Goal: Task Accomplishment & Management: Manage account settings

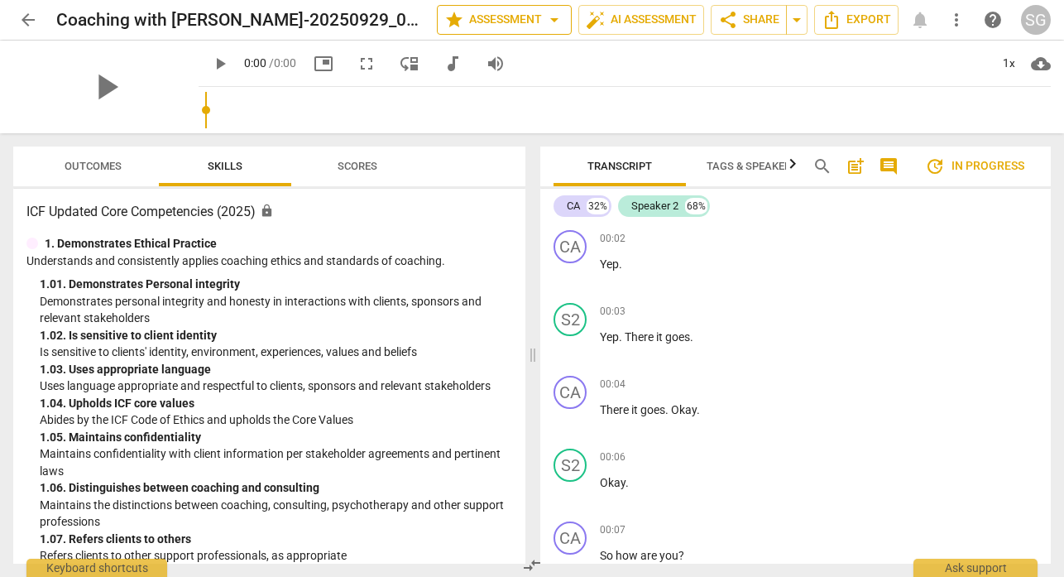
click at [454, 24] on span "star" at bounding box center [454, 20] width 20 height 20
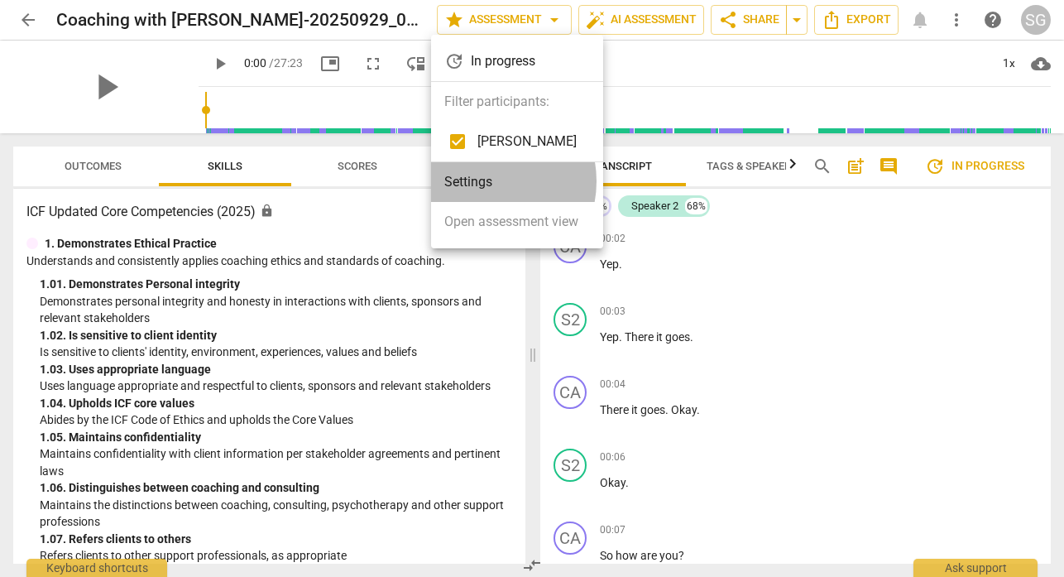
click at [486, 181] on li "Settings" at bounding box center [517, 182] width 172 height 40
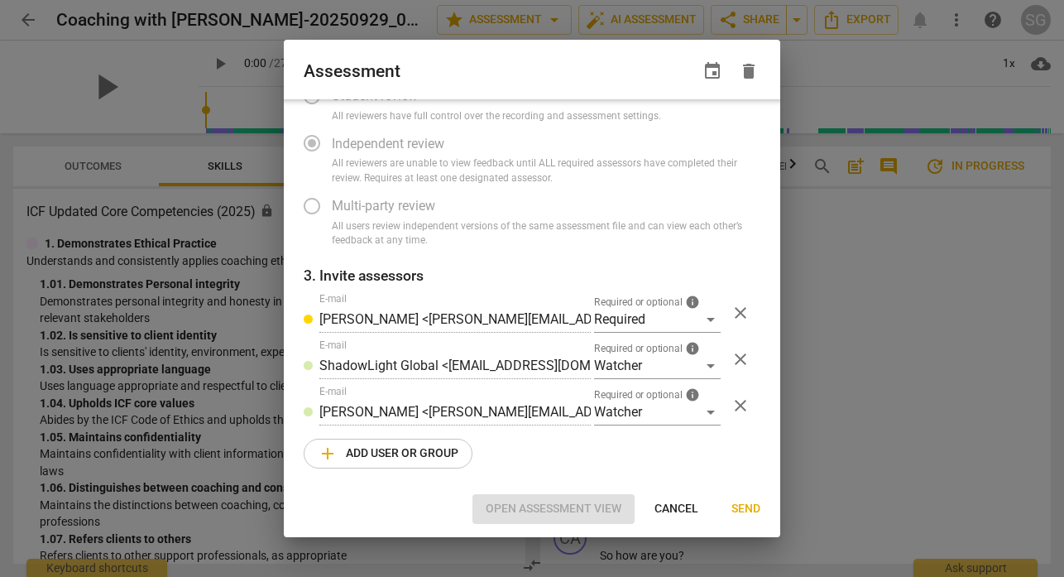
scroll to position [118, 0]
click at [698, 317] on div "Required" at bounding box center [657, 318] width 127 height 26
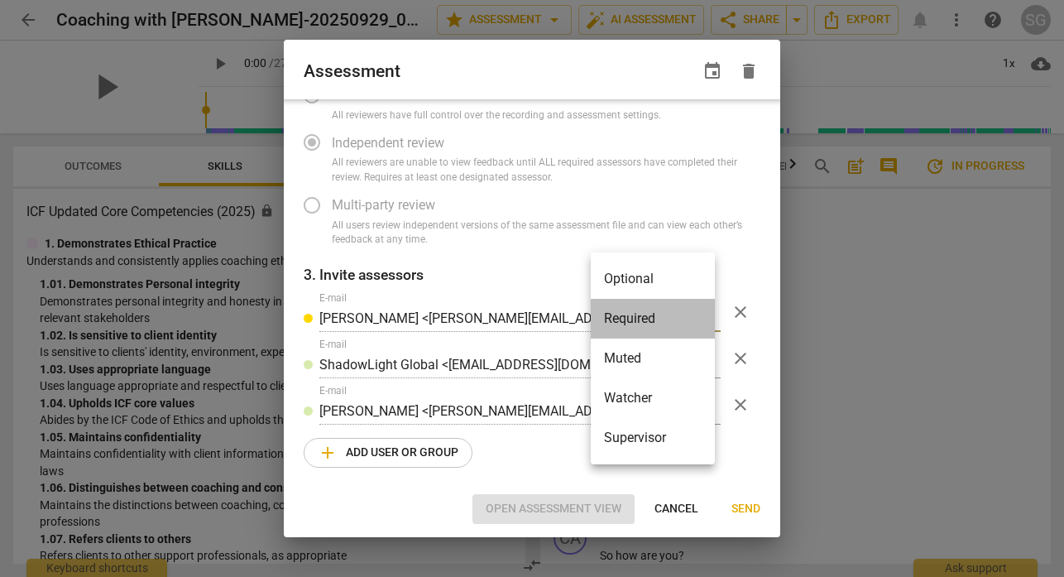
click at [691, 315] on li "Required" at bounding box center [653, 319] width 124 height 40
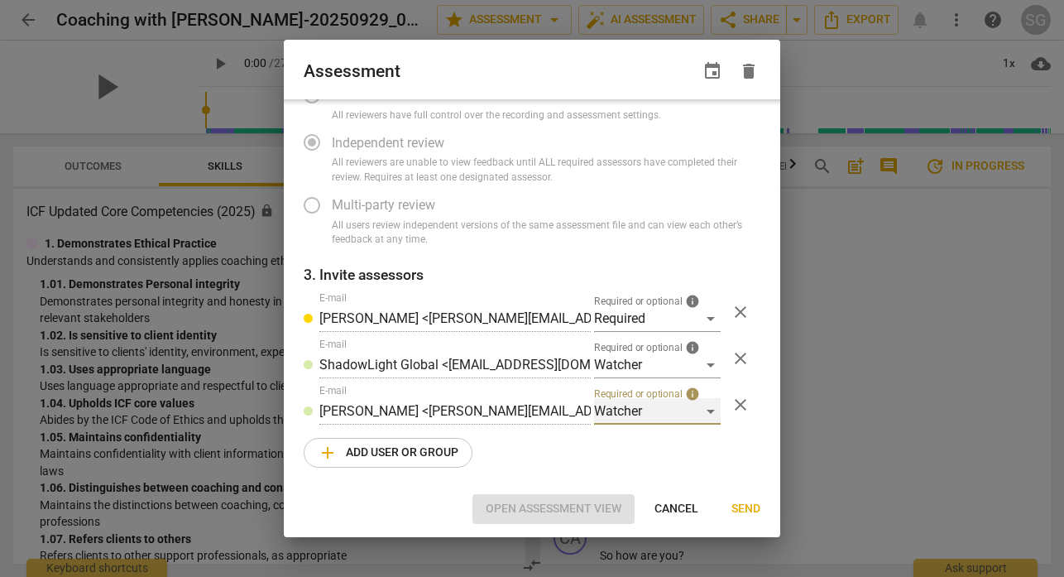
click at [698, 413] on div "Watcher" at bounding box center [657, 411] width 127 height 26
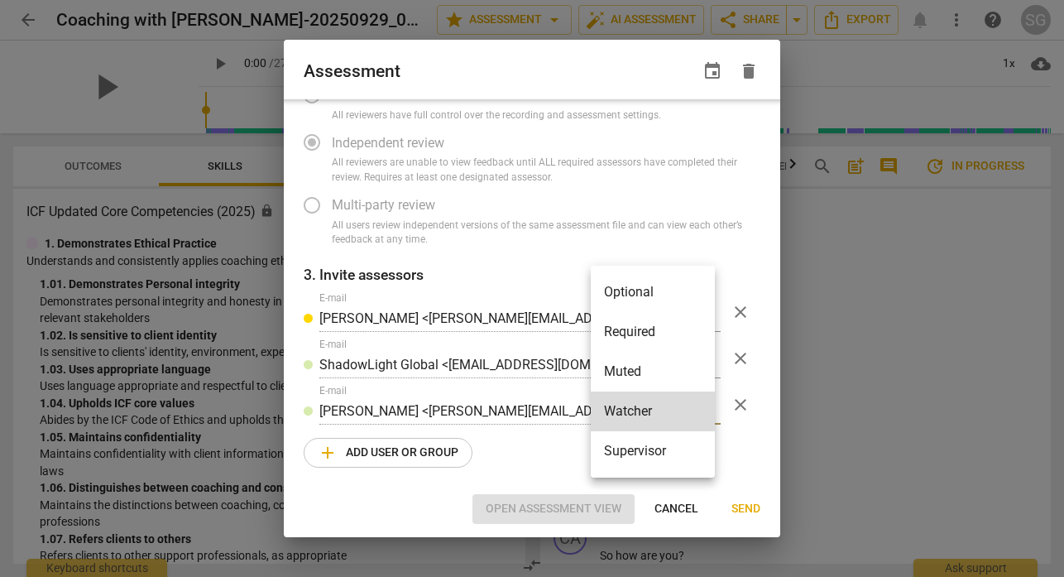
click at [753, 226] on div at bounding box center [532, 288] width 1064 height 577
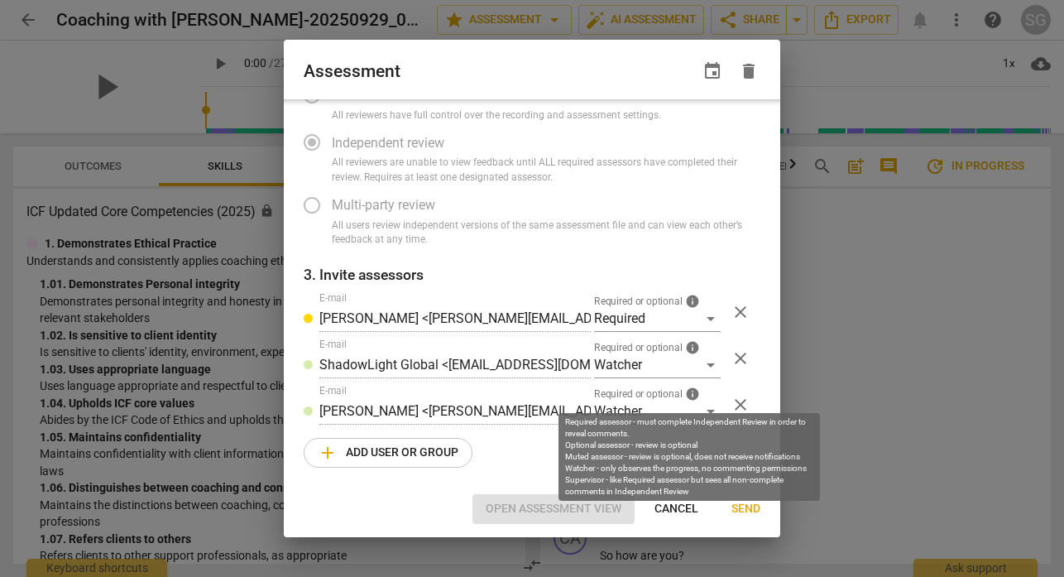
click at [688, 393] on span "info" at bounding box center [692, 394] width 15 height 15
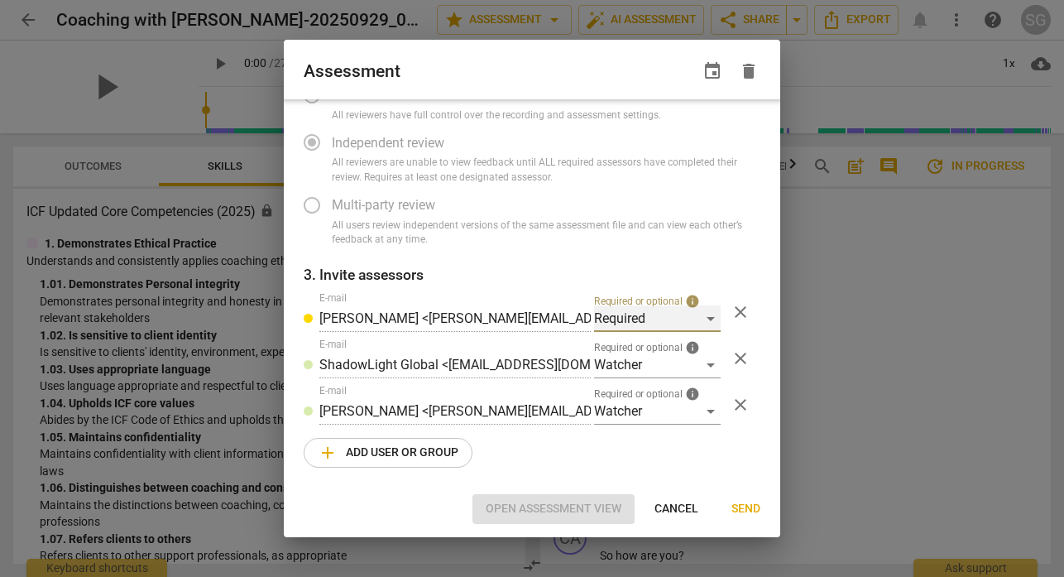
click at [702, 315] on div "Required" at bounding box center [657, 318] width 127 height 26
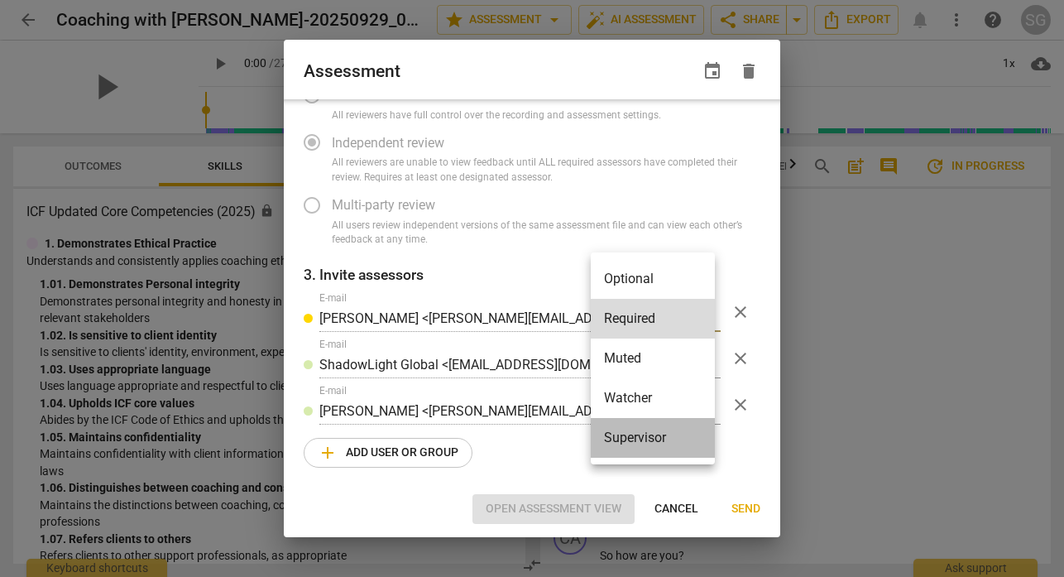
click at [642, 438] on li "Supervisor" at bounding box center [653, 438] width 124 height 40
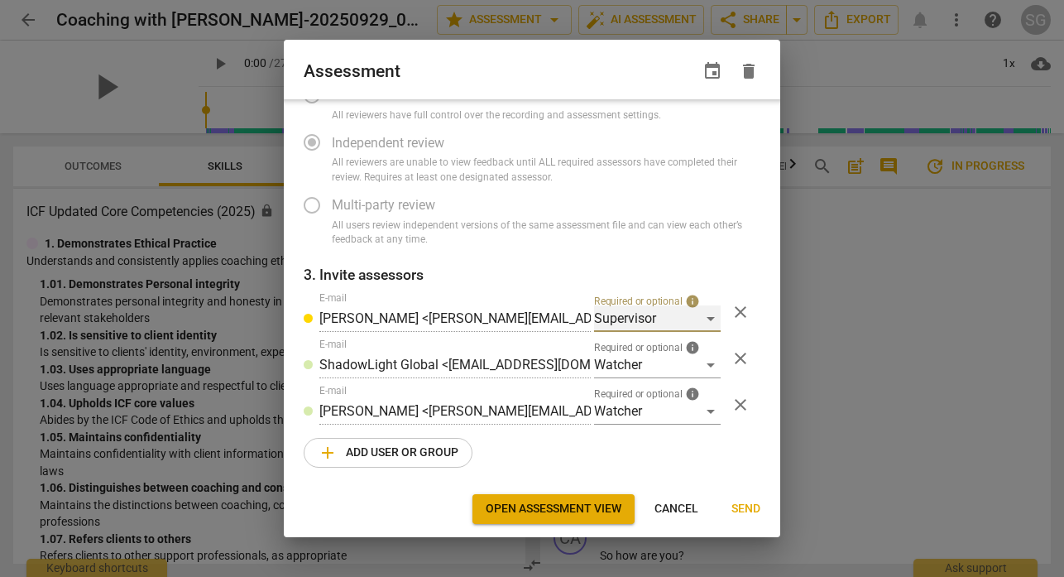
click at [700, 312] on div "Supervisor" at bounding box center [657, 318] width 127 height 26
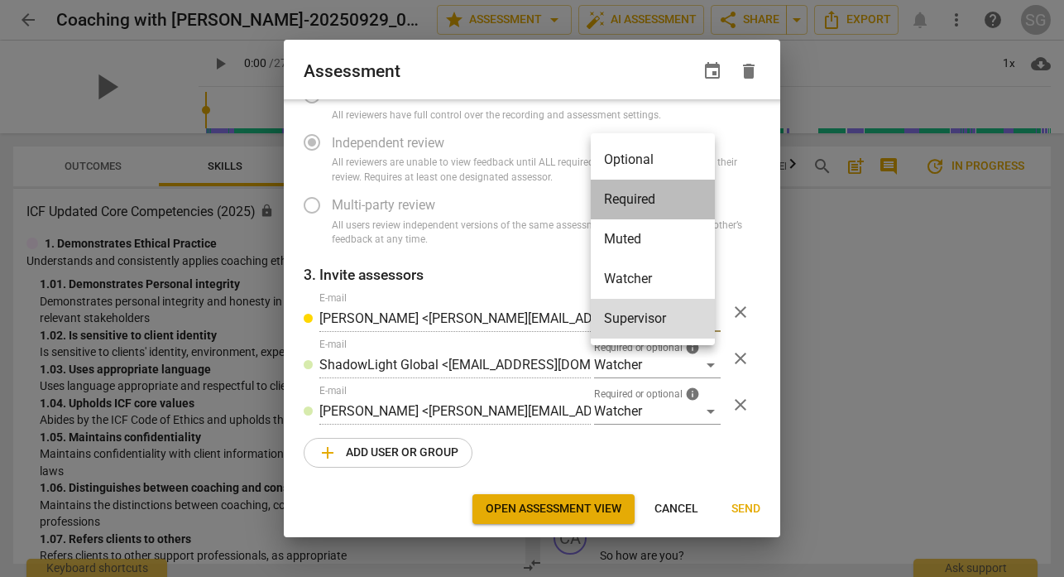
click at [683, 203] on li "Required" at bounding box center [653, 200] width 124 height 40
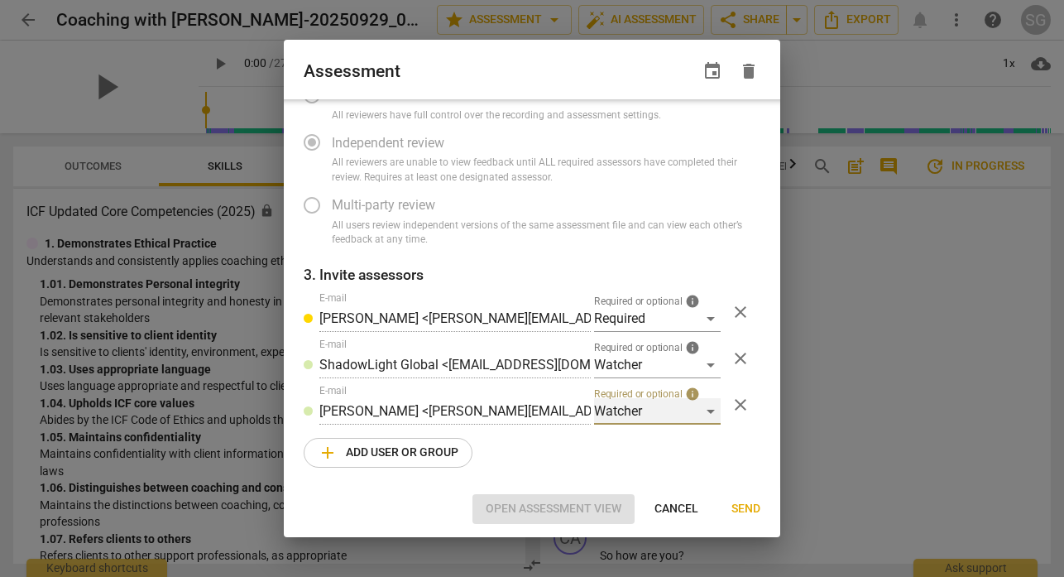
click at [701, 412] on div "Watcher" at bounding box center [657, 411] width 127 height 26
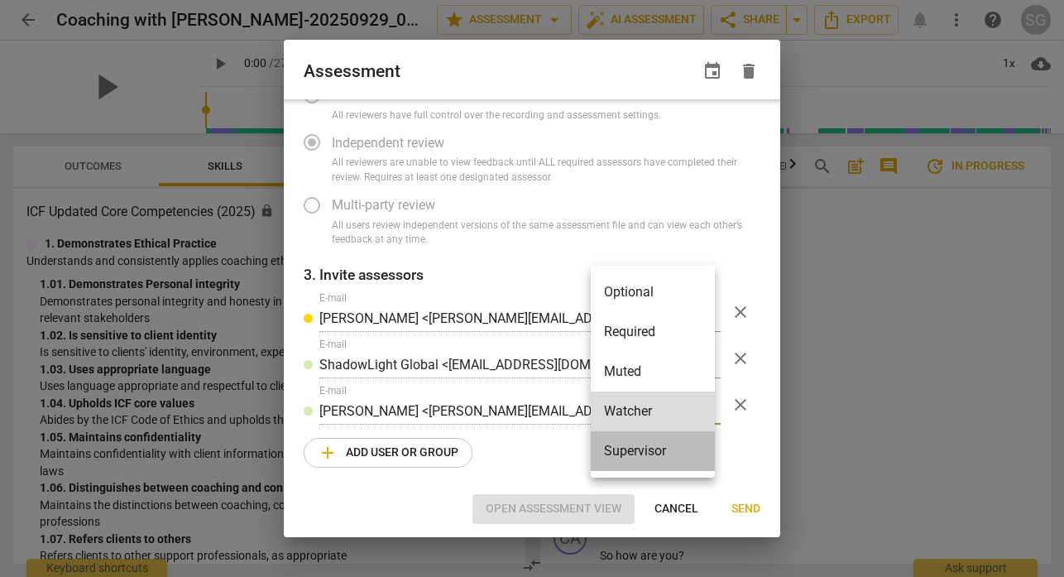
click at [662, 447] on li "Supervisor" at bounding box center [653, 451] width 124 height 40
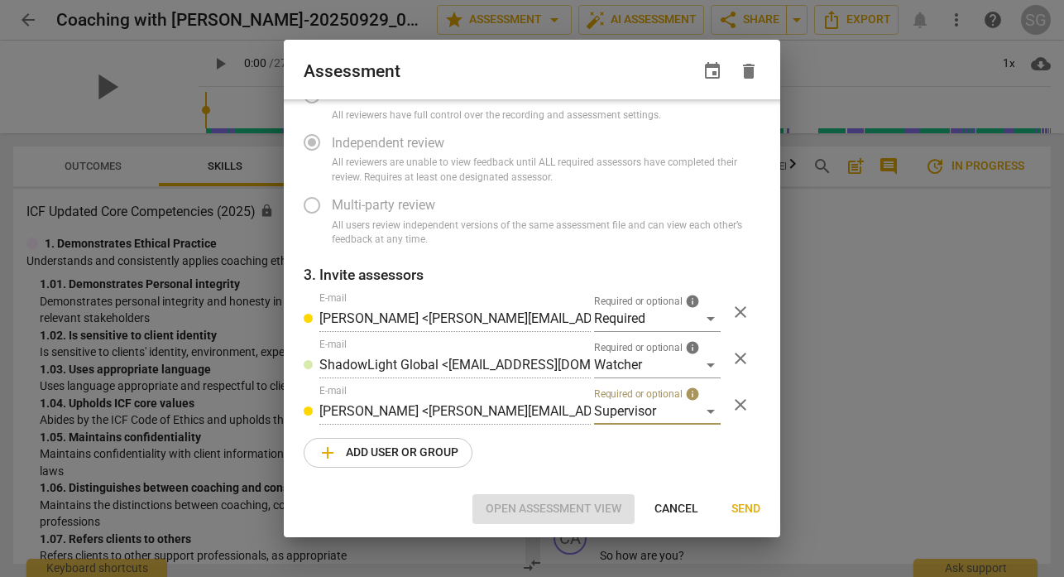
click at [629, 462] on div "1. Select competency model ICF Updated Core Competencies (2025) visibility 2. S…" at bounding box center [532, 293] width 497 height 388
click at [744, 504] on span "Send" at bounding box center [746, 509] width 29 height 17
radio input "false"
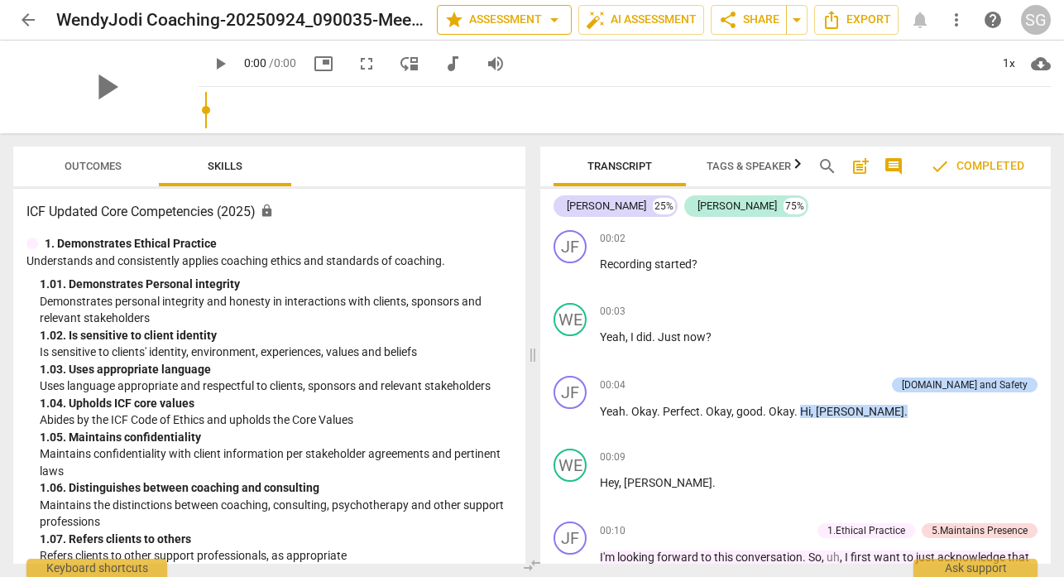
click at [482, 15] on span "star Assessment arrow_drop_down" at bounding box center [504, 20] width 120 height 20
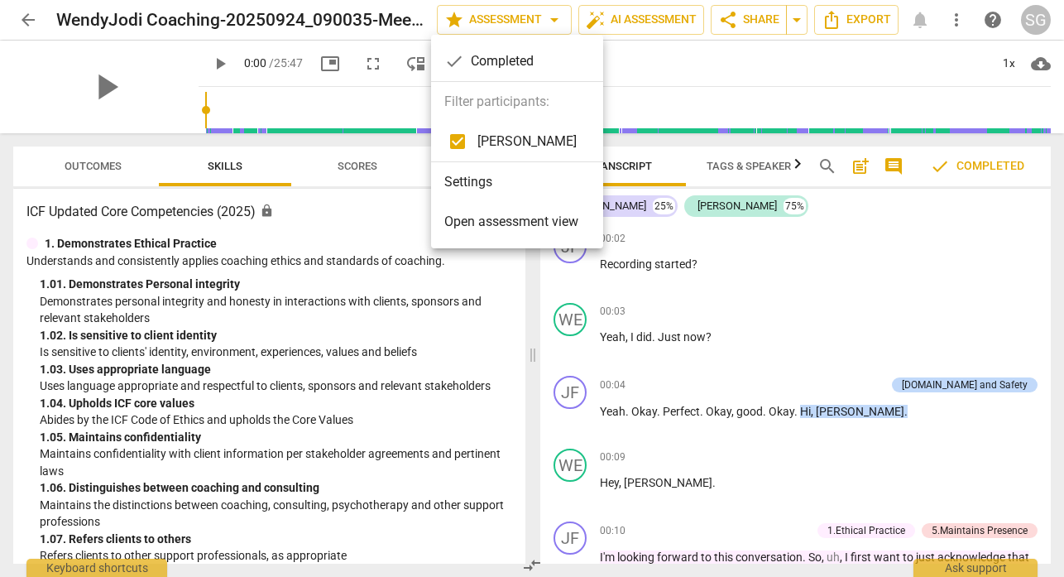
click at [478, 180] on li "Settings" at bounding box center [517, 182] width 172 height 40
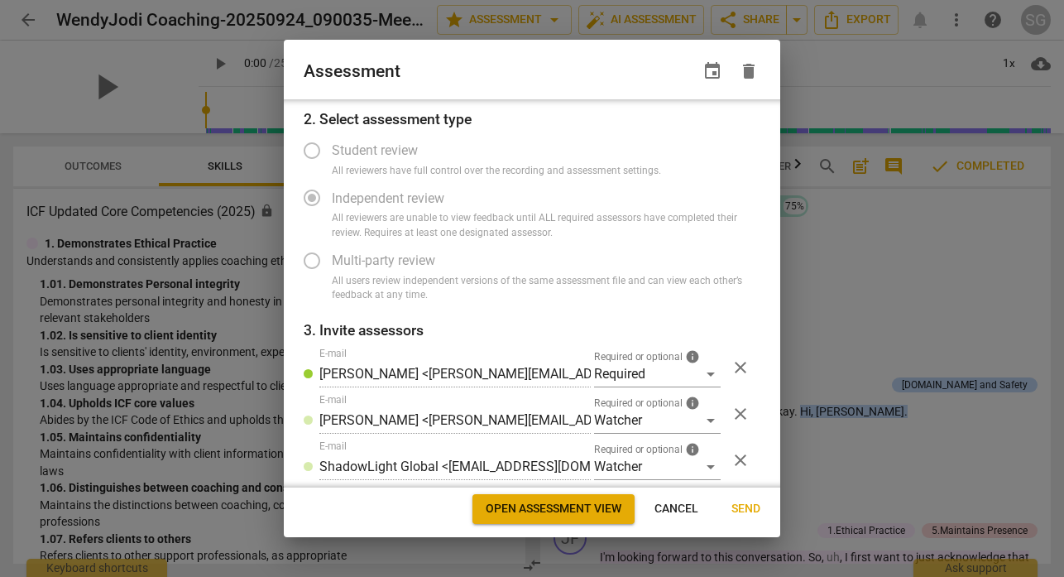
scroll to position [118, 0]
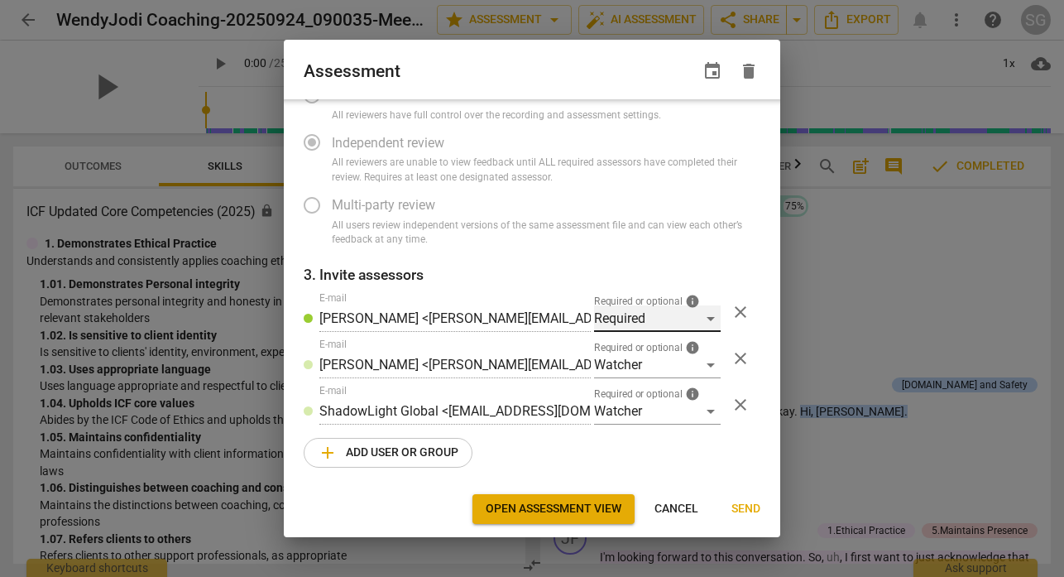
click at [703, 316] on div "Required" at bounding box center [657, 318] width 127 height 26
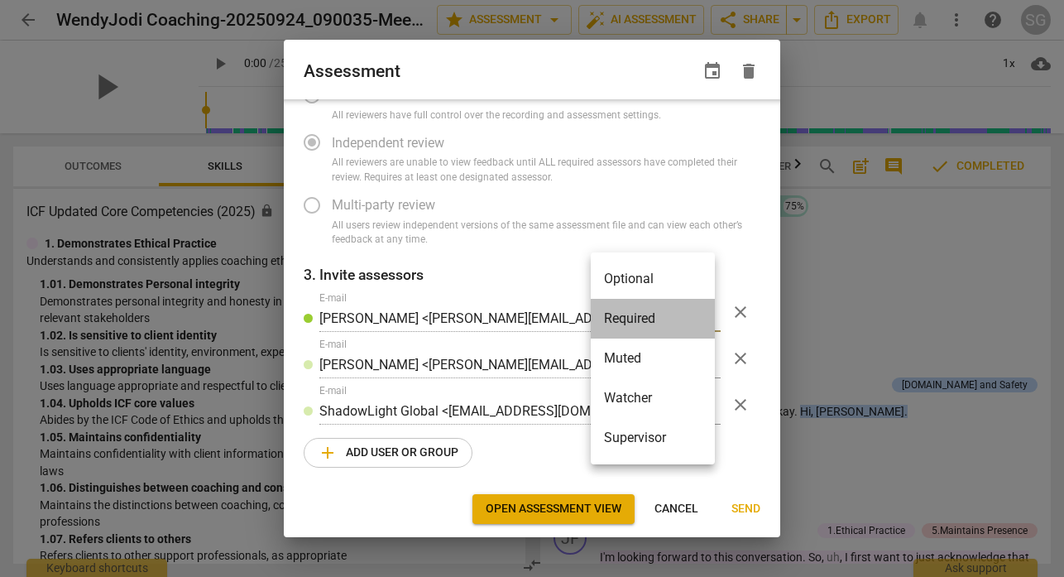
click at [703, 316] on li "Required" at bounding box center [653, 319] width 124 height 40
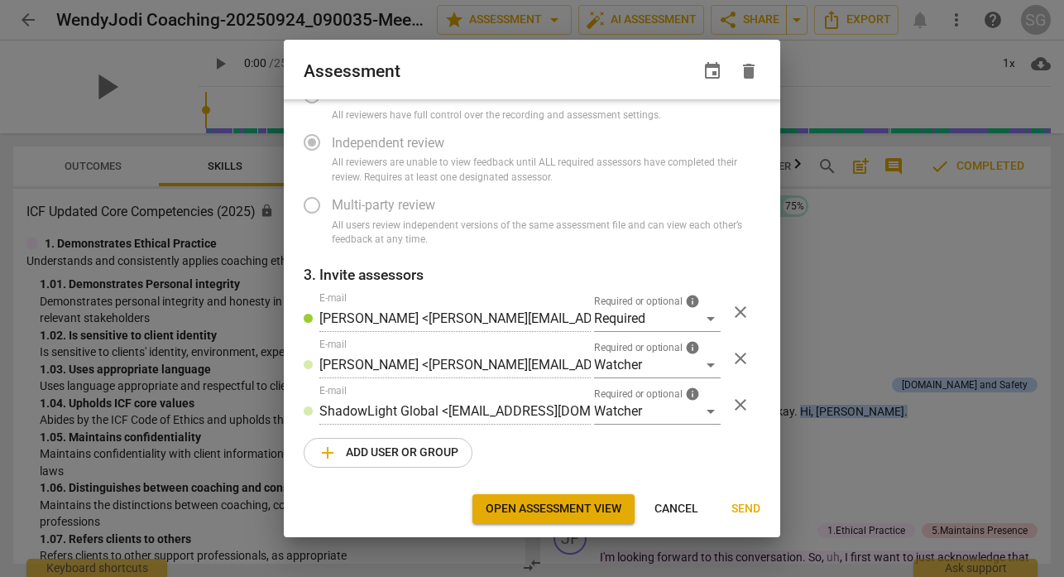
click at [696, 447] on div "1. Select competency model ICF Updated Core Competencies (2025) visibility 2. S…" at bounding box center [532, 293] width 497 height 388
click at [704, 308] on div "Required" at bounding box center [657, 318] width 127 height 26
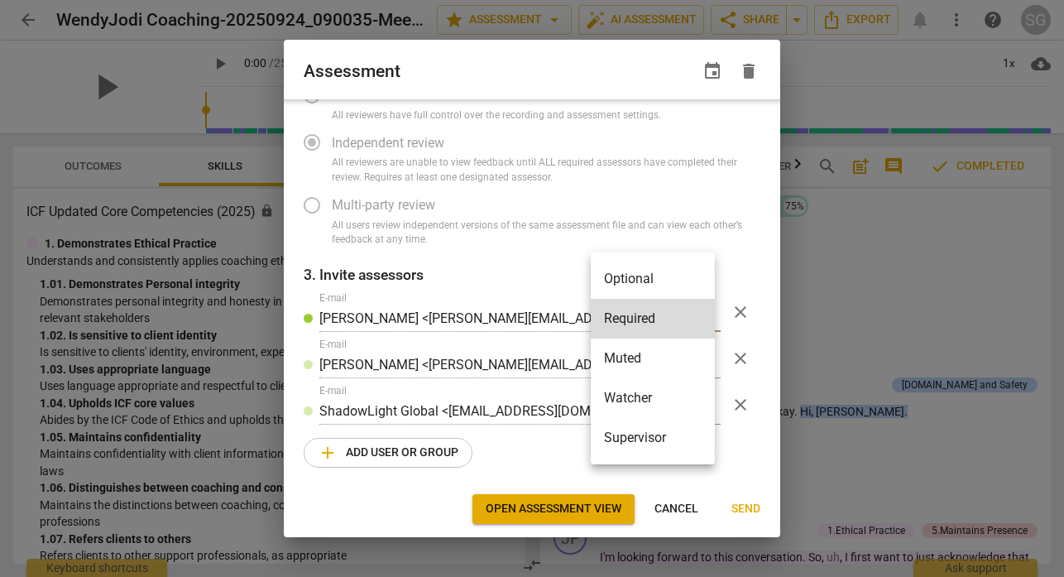
click at [731, 240] on div at bounding box center [532, 288] width 1064 height 577
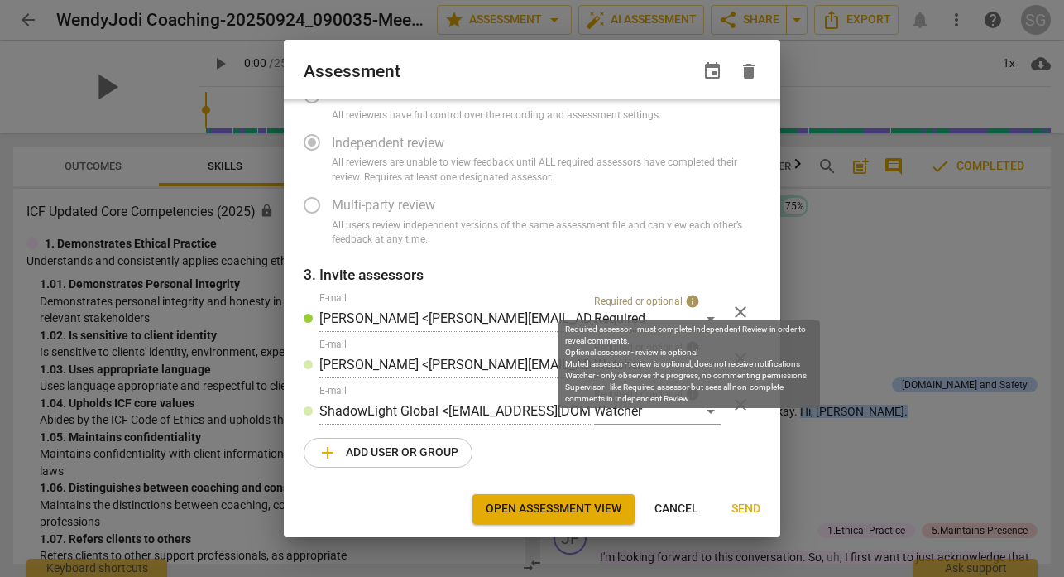
click at [688, 297] on span "info" at bounding box center [692, 301] width 15 height 15
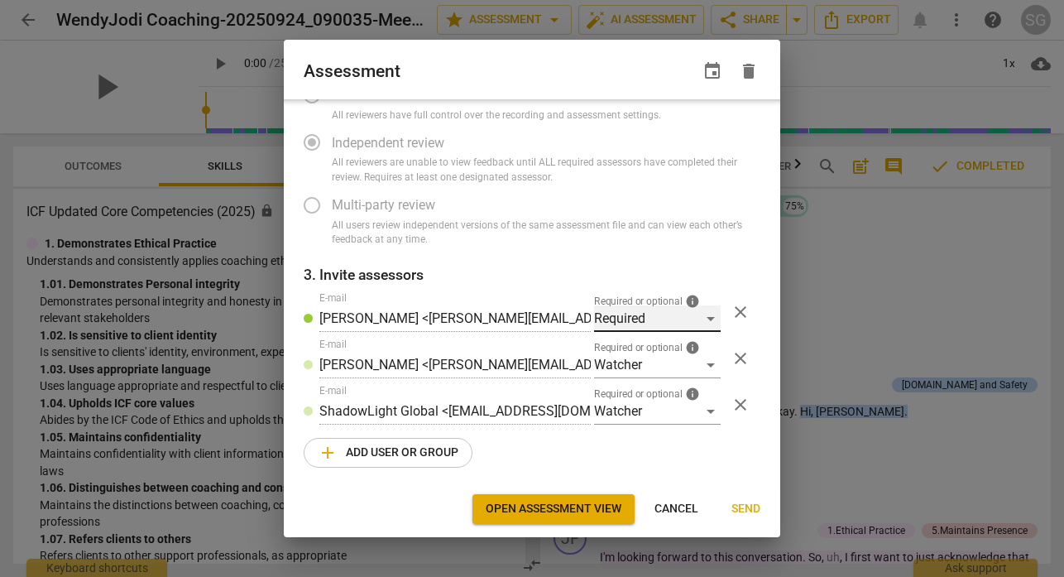
click at [698, 321] on div "Required" at bounding box center [657, 318] width 127 height 26
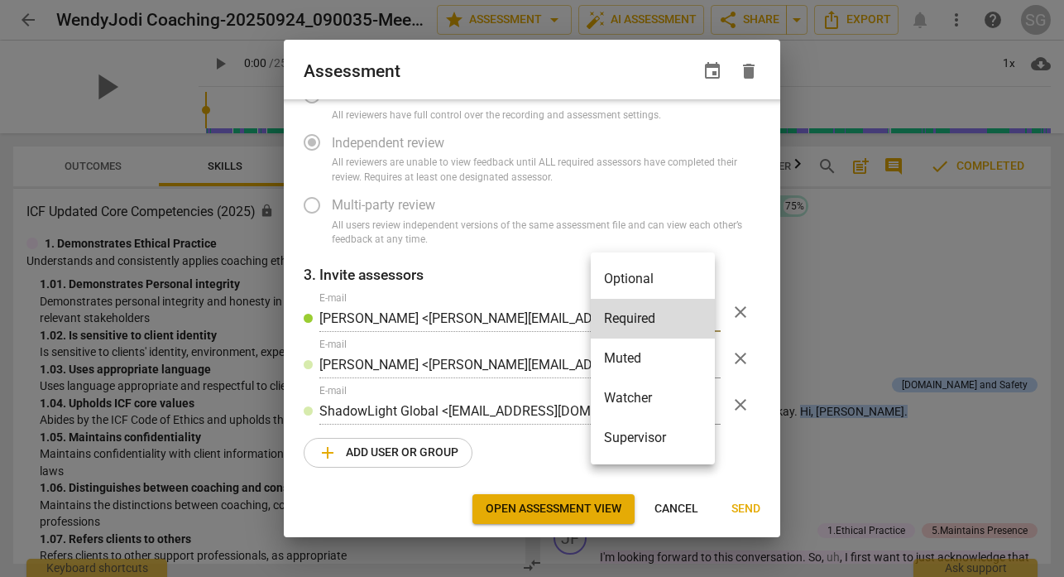
click at [745, 230] on div at bounding box center [532, 288] width 1064 height 577
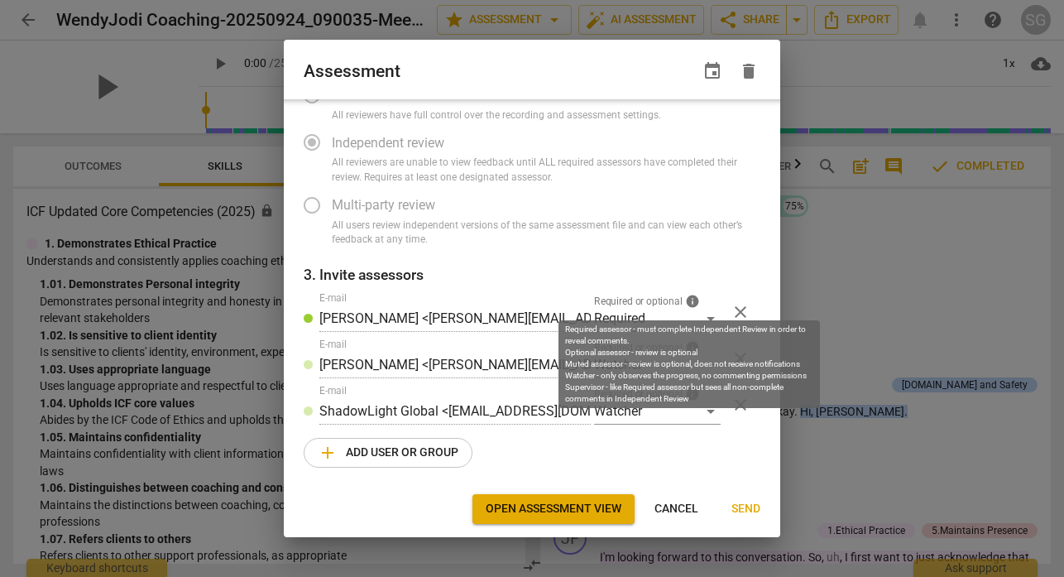
click at [690, 301] on span "info" at bounding box center [692, 301] width 15 height 15
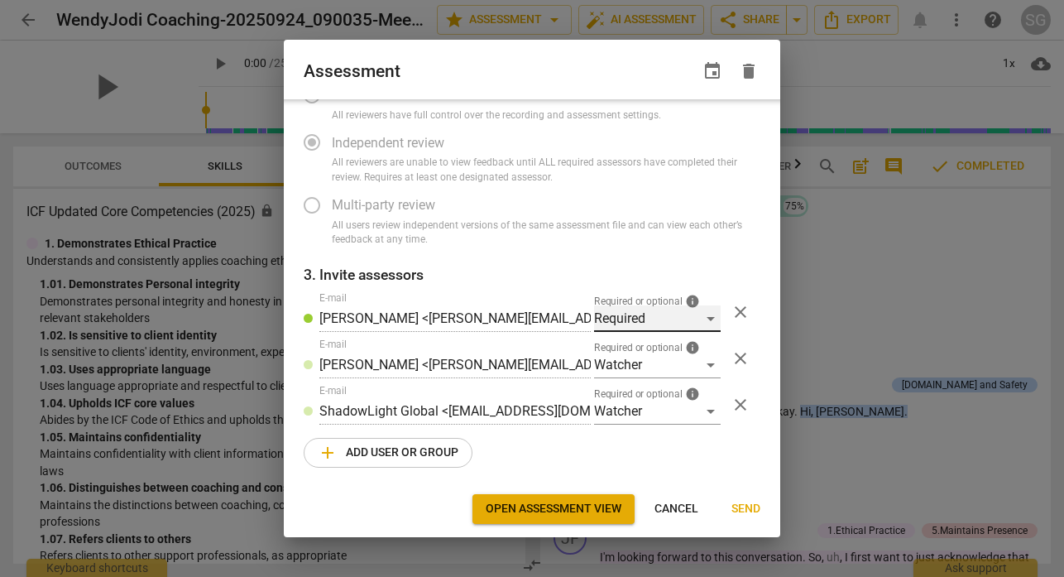
click at [710, 309] on div "Required" at bounding box center [657, 318] width 127 height 26
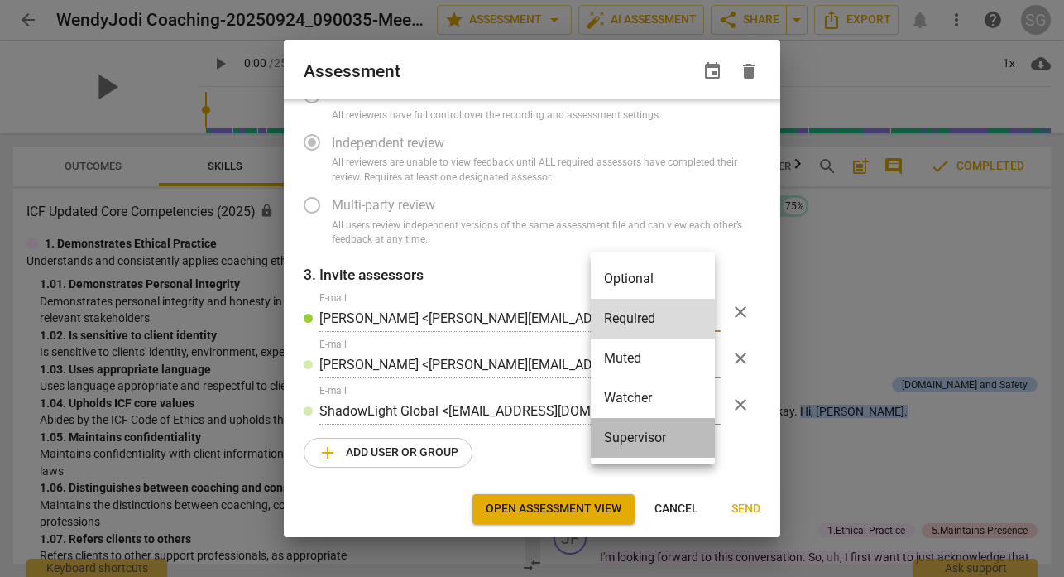
click at [631, 429] on li "Supervisor" at bounding box center [653, 438] width 124 height 40
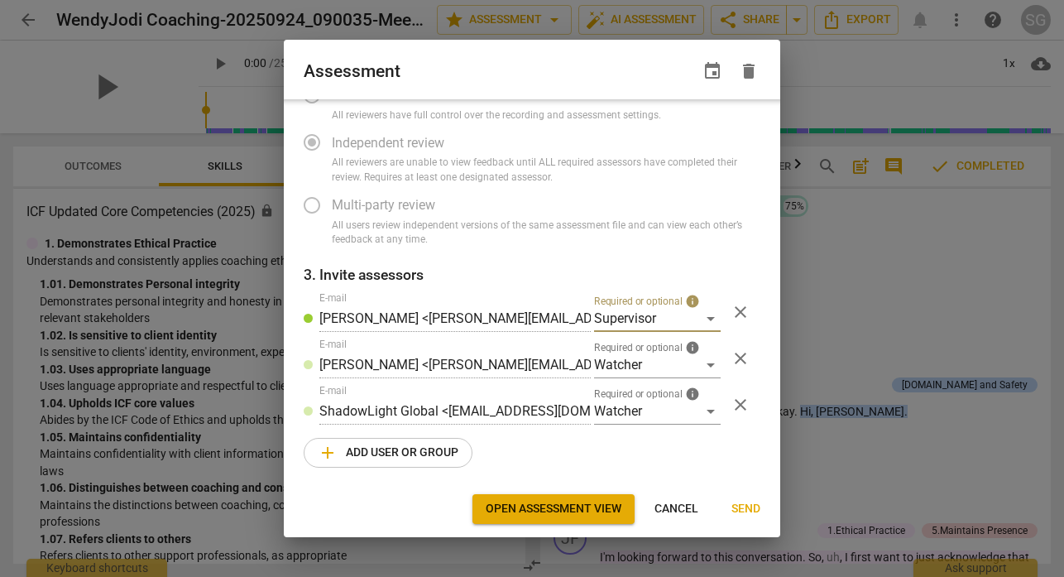
click at [729, 501] on button "Send" at bounding box center [745, 509] width 55 height 30
radio input "false"
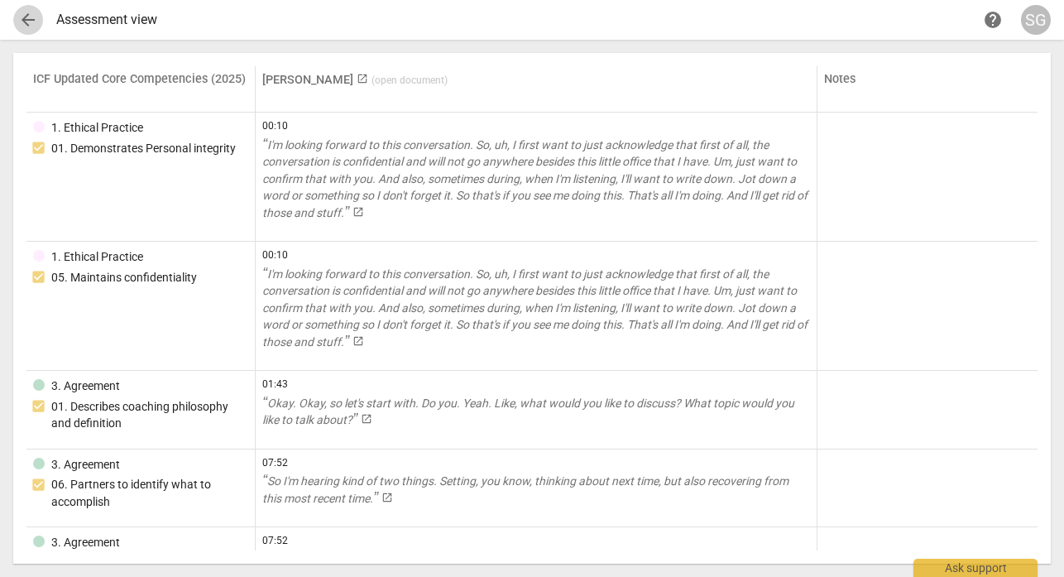
click at [26, 27] on span "arrow_back" at bounding box center [28, 20] width 20 height 20
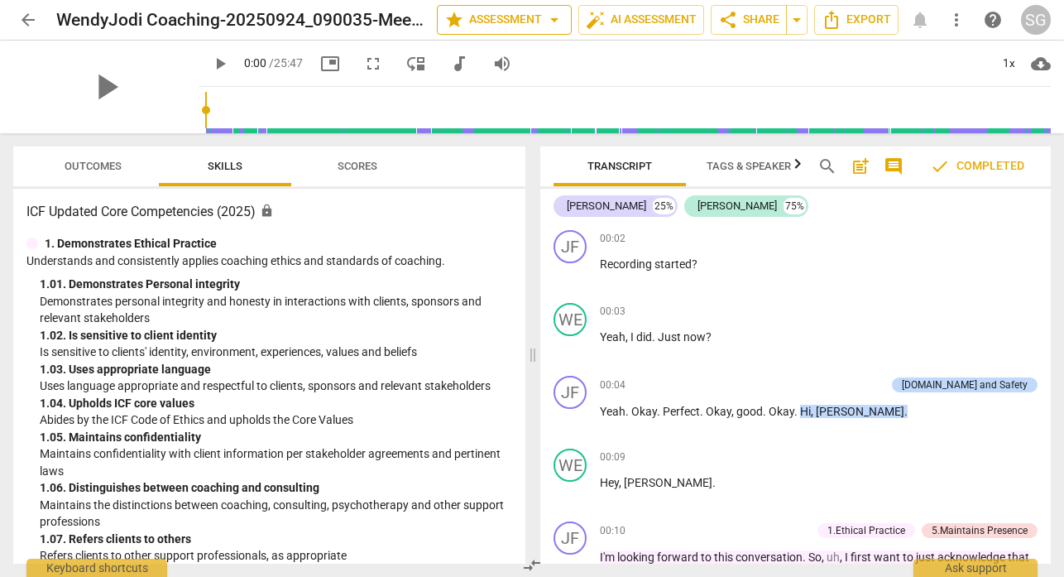
click at [551, 17] on span "arrow_drop_down" at bounding box center [555, 20] width 20 height 20
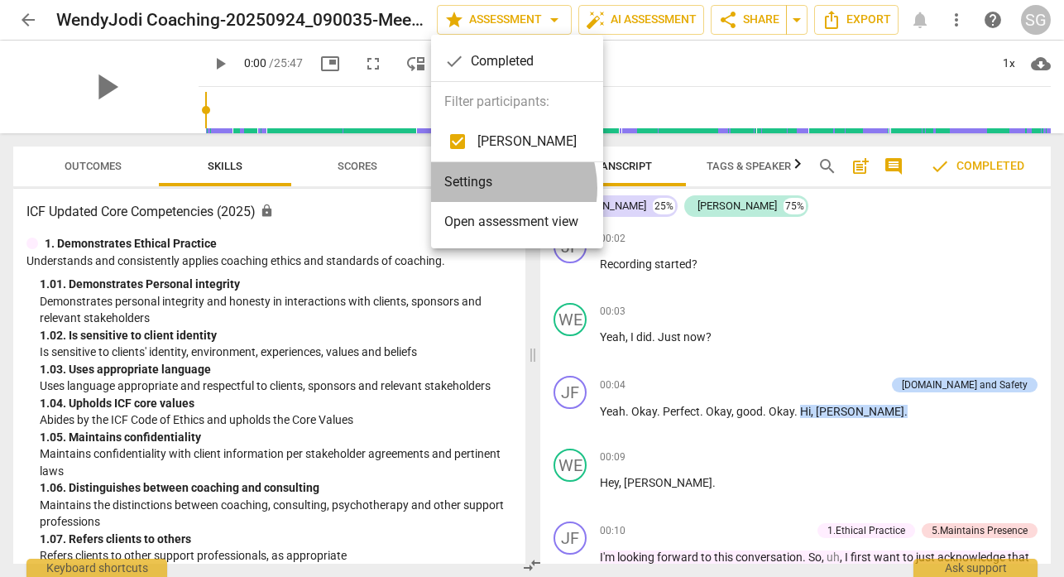
click at [489, 188] on li "Settings" at bounding box center [517, 182] width 172 height 40
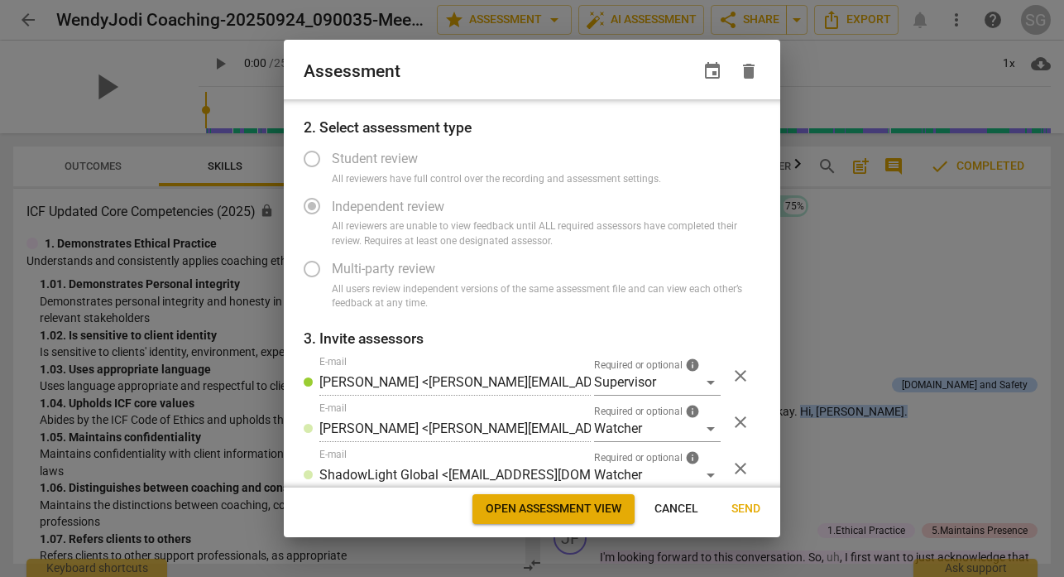
scroll to position [118, 0]
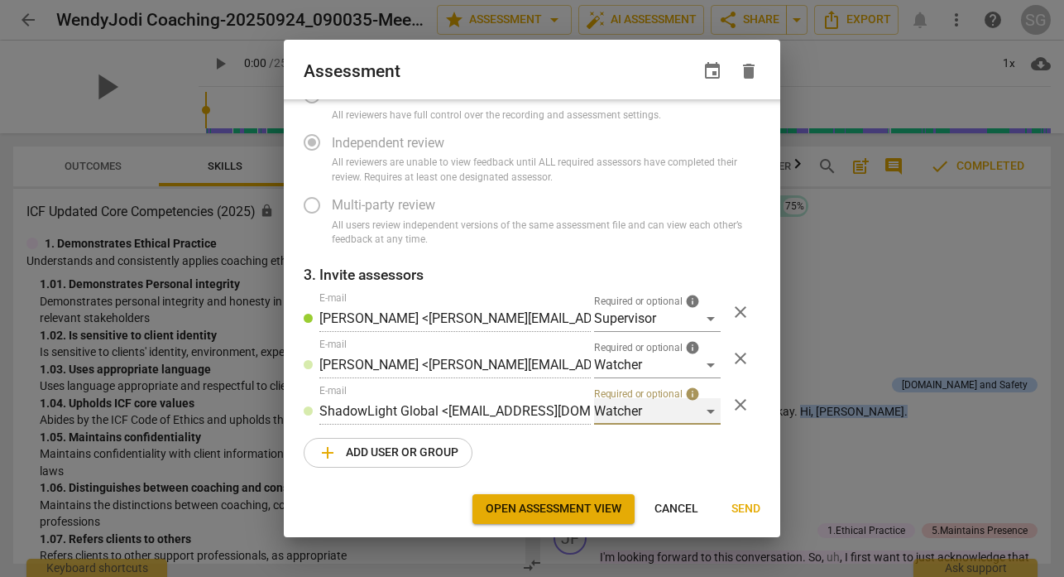
click at [708, 407] on div "Watcher" at bounding box center [657, 411] width 127 height 26
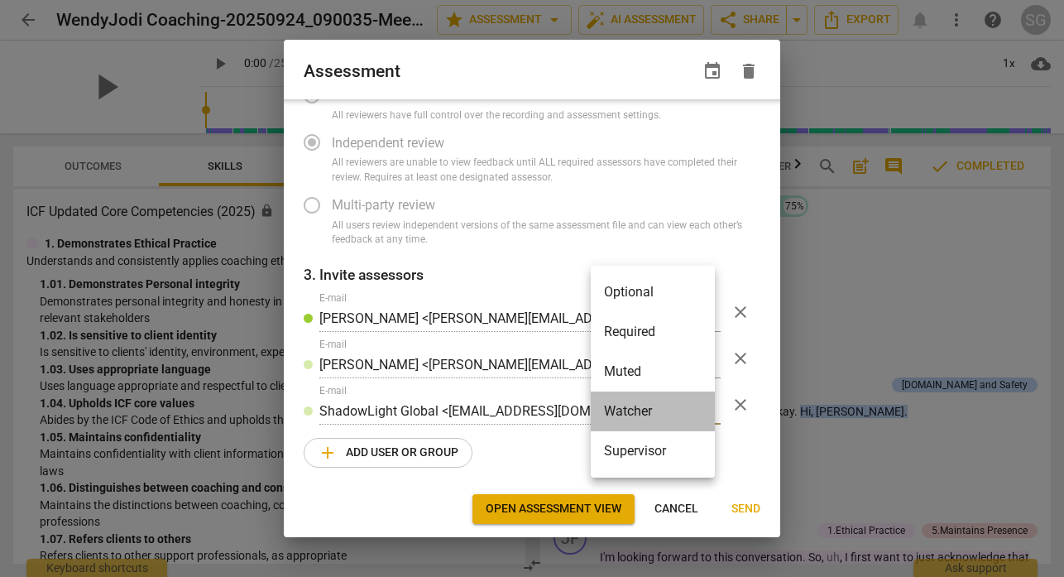
click at [709, 408] on li "Watcher" at bounding box center [653, 411] width 124 height 40
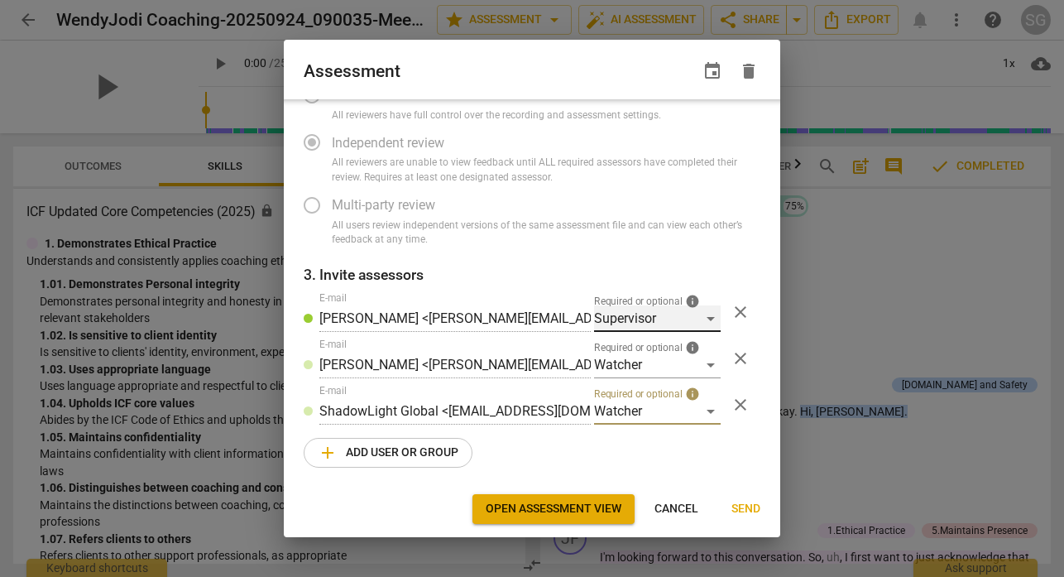
click at [699, 319] on div "Supervisor" at bounding box center [657, 318] width 127 height 26
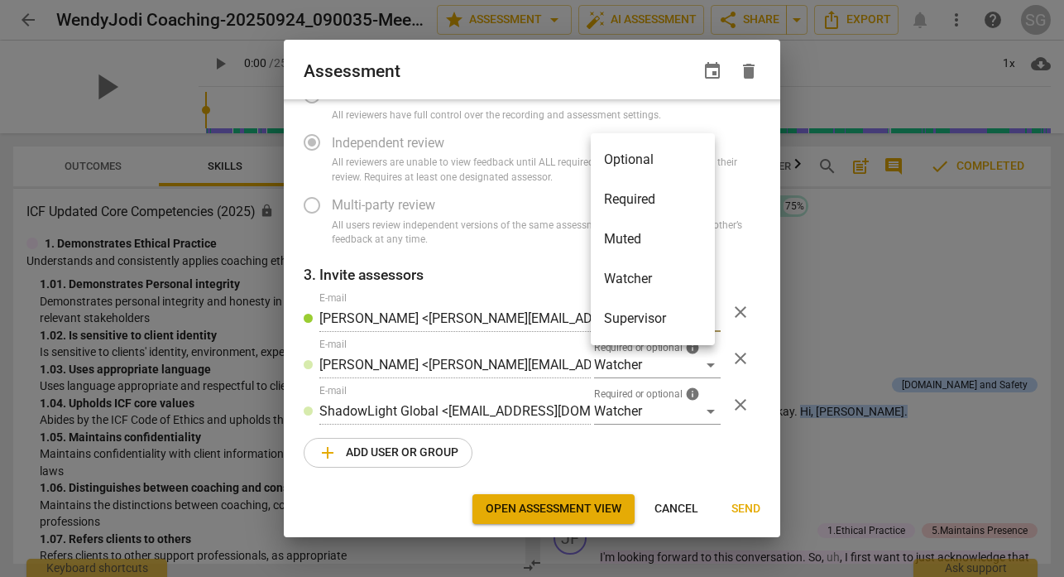
click at [701, 319] on li "Supervisor" at bounding box center [653, 319] width 124 height 40
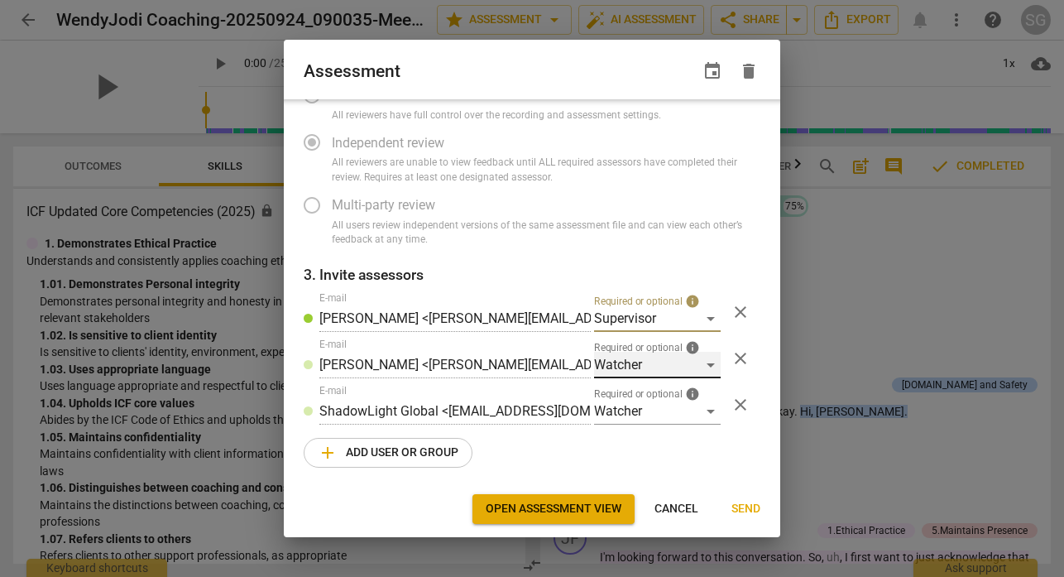
click at [696, 364] on div "Watcher" at bounding box center [657, 365] width 127 height 26
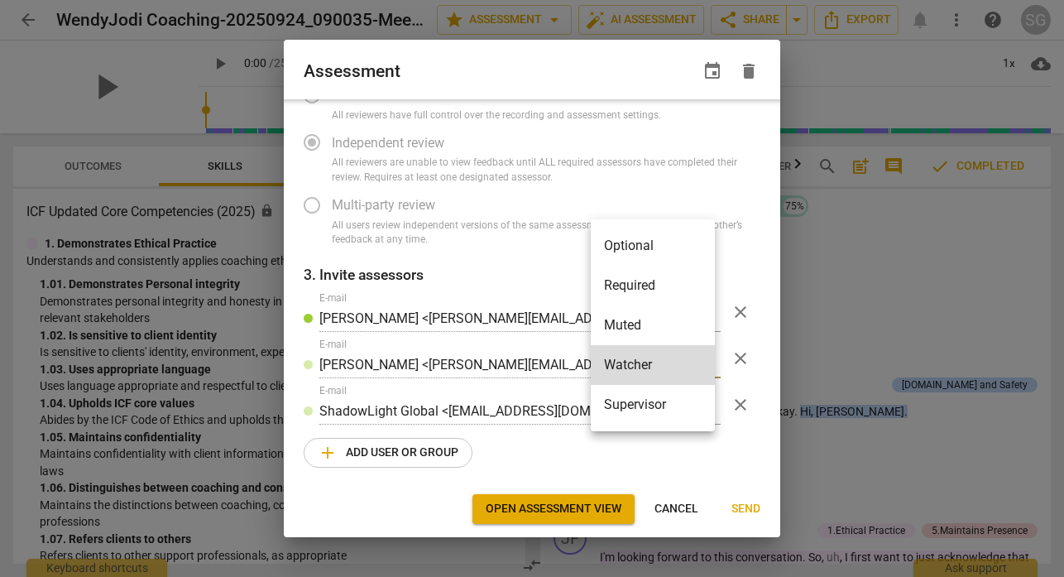
click at [734, 244] on div at bounding box center [532, 288] width 1064 height 577
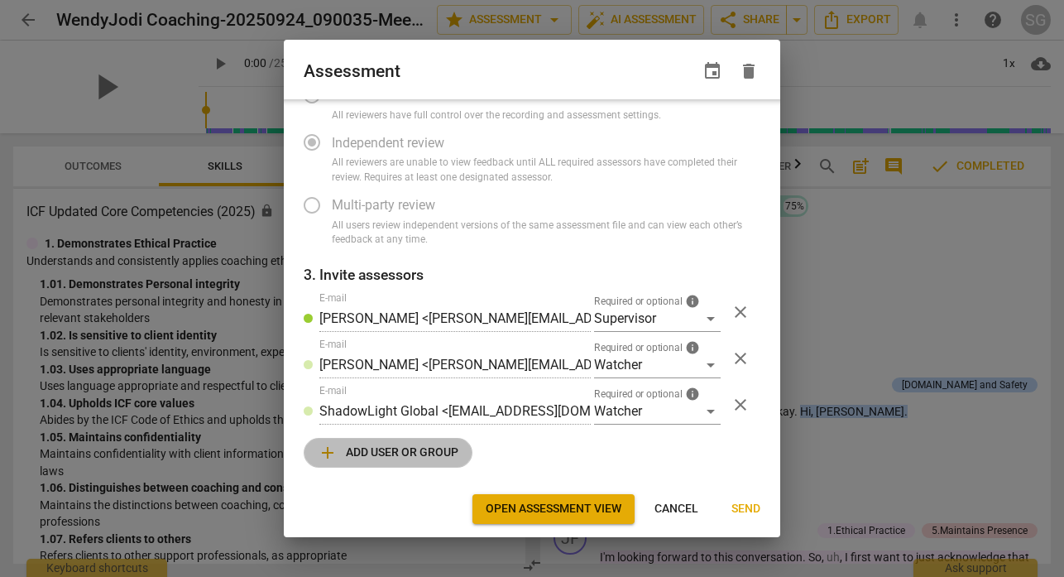
click at [398, 452] on span "add Add user or group" at bounding box center [388, 453] width 141 height 20
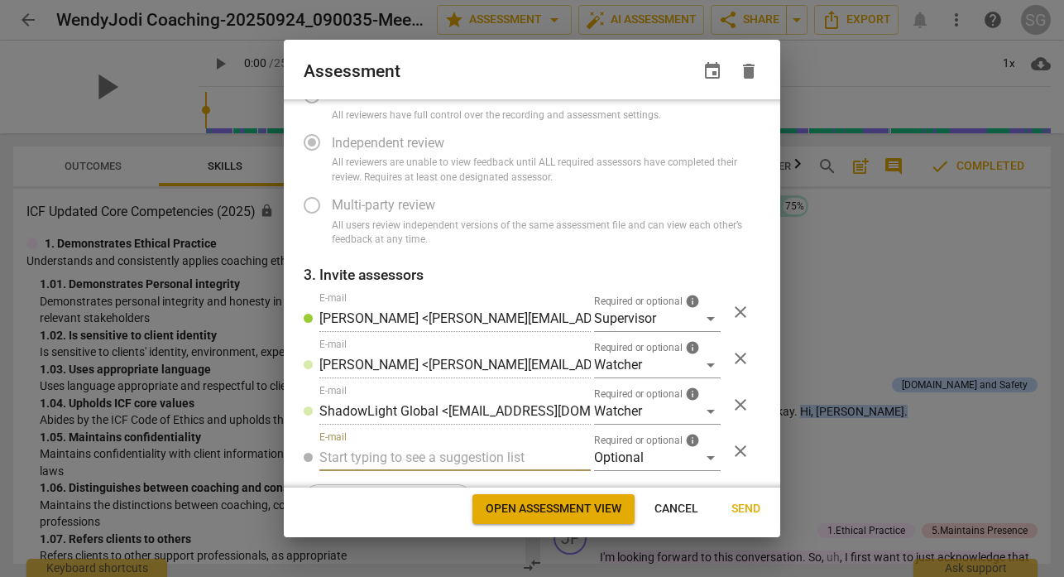
radio input "false"
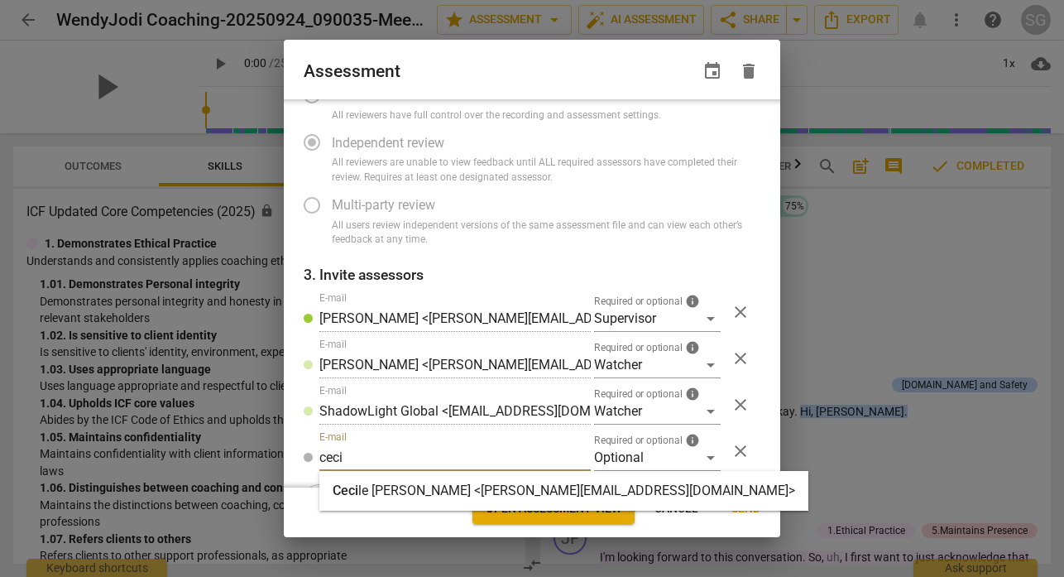
type input "ceci"
click at [500, 496] on strong "le Andreas <cecile.andreas@shadowlightglobal.com>" at bounding box center [576, 491] width 437 height 16
radio input "false"
type input "[PERSON_NAME] <[PERSON_NAME][EMAIL_ADDRESS][DOMAIN_NAME]>"
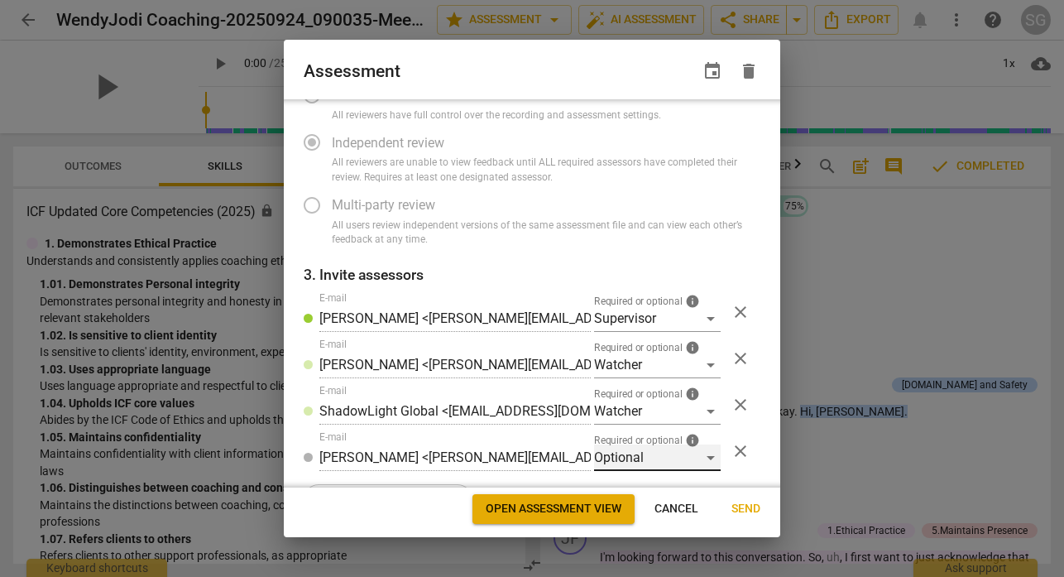
click at [624, 454] on div "Optional" at bounding box center [657, 457] width 127 height 26
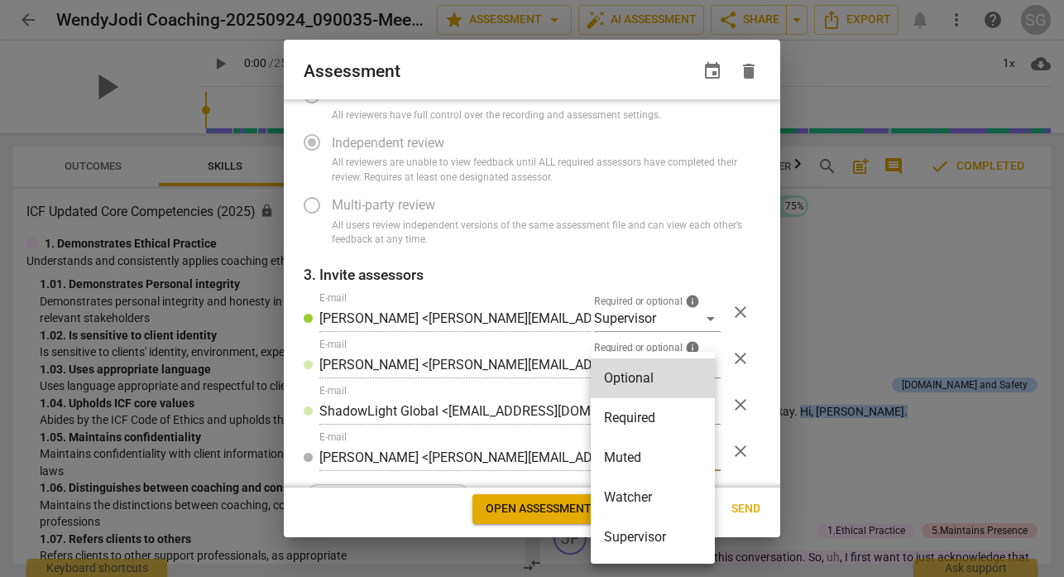
click at [626, 495] on li "Watcher" at bounding box center [653, 498] width 124 height 40
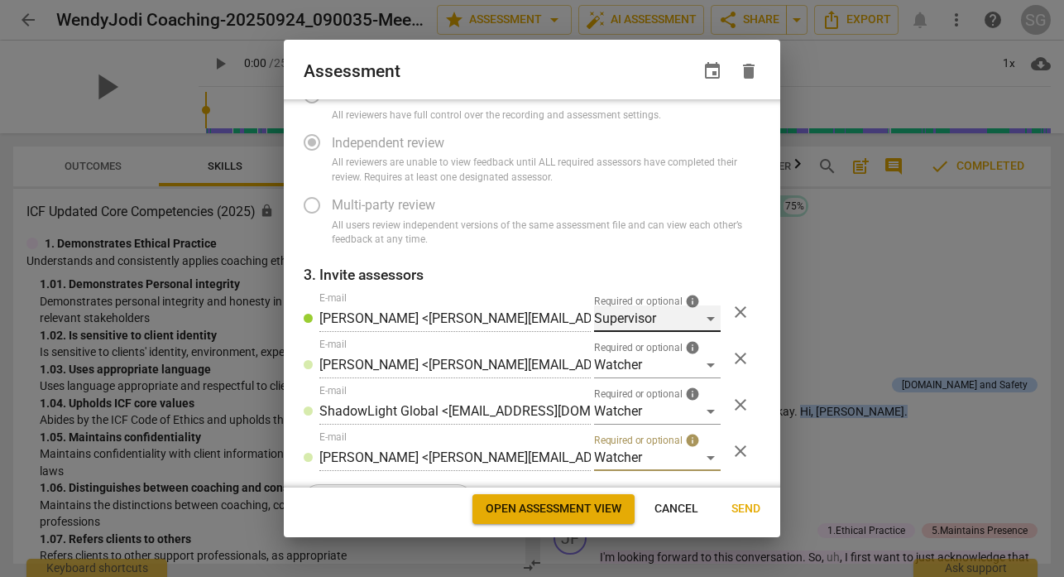
click at [698, 312] on div "Supervisor" at bounding box center [657, 318] width 127 height 26
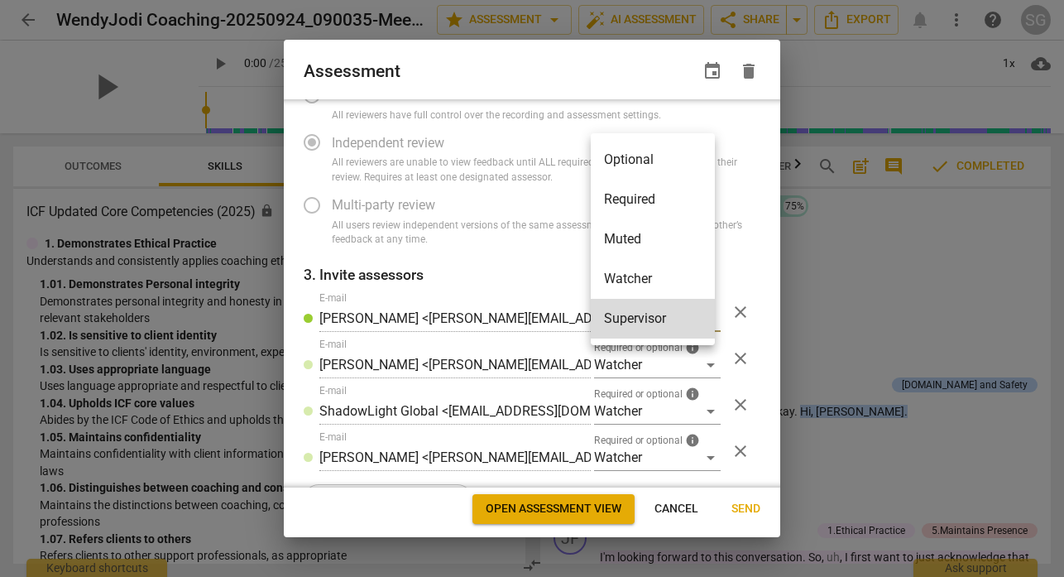
click at [644, 201] on li "Required" at bounding box center [653, 200] width 124 height 40
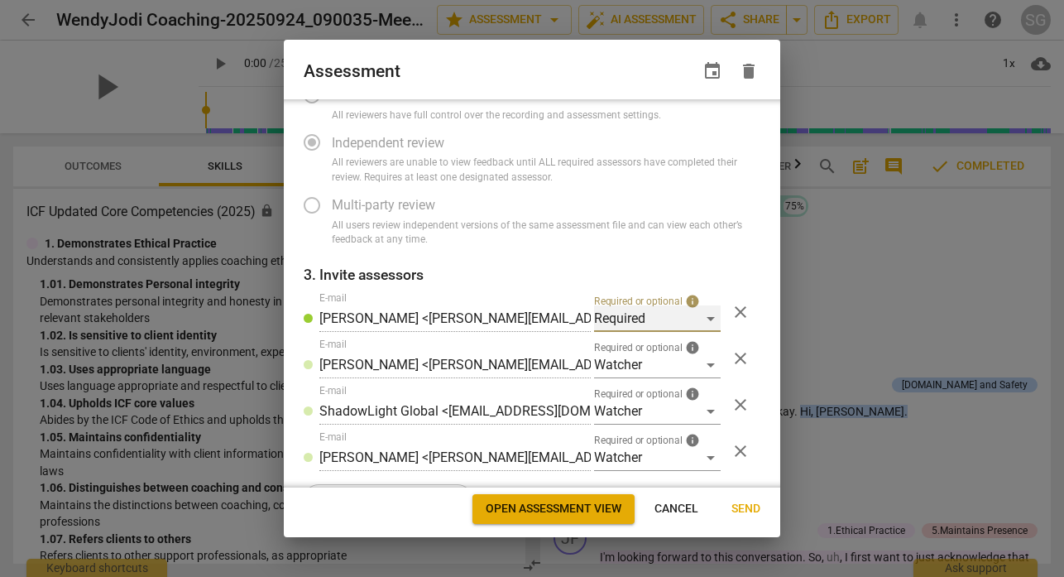
scroll to position [164, 0]
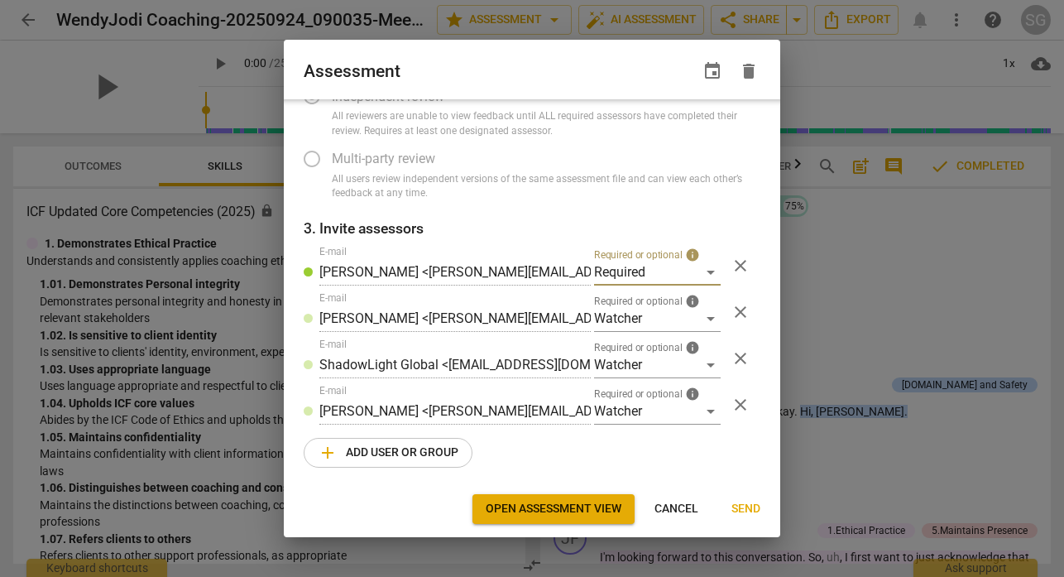
click at [731, 314] on span "close" at bounding box center [741, 312] width 20 height 20
radio input "false"
type input "ShadowLight Global <[EMAIL_ADDRESS][DOMAIN_NAME]>"
type input "[PERSON_NAME] <[PERSON_NAME][EMAIL_ADDRESS][DOMAIN_NAME]>"
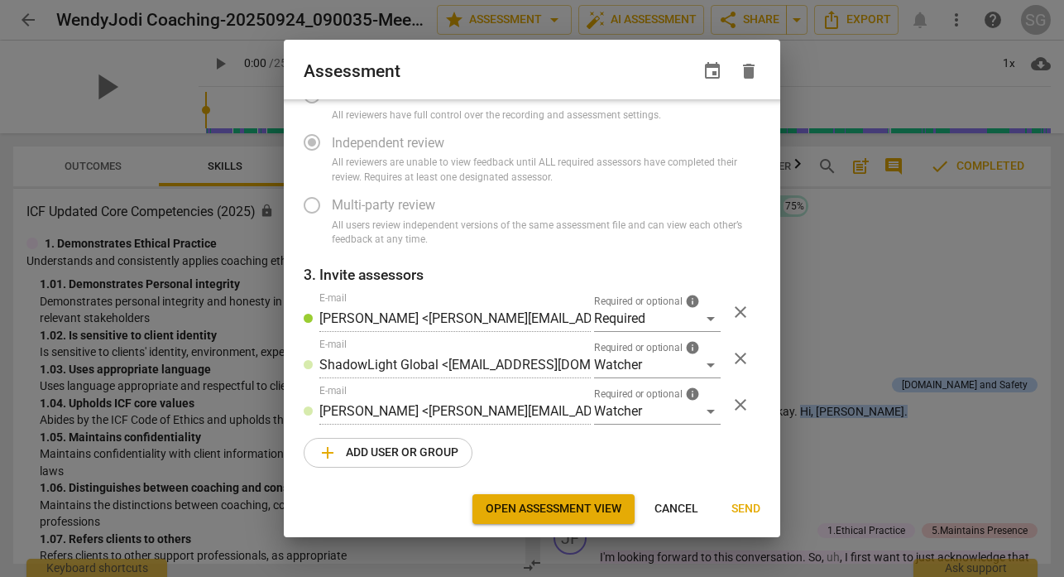
scroll to position [118, 0]
click at [742, 512] on span "Send" at bounding box center [746, 509] width 29 height 17
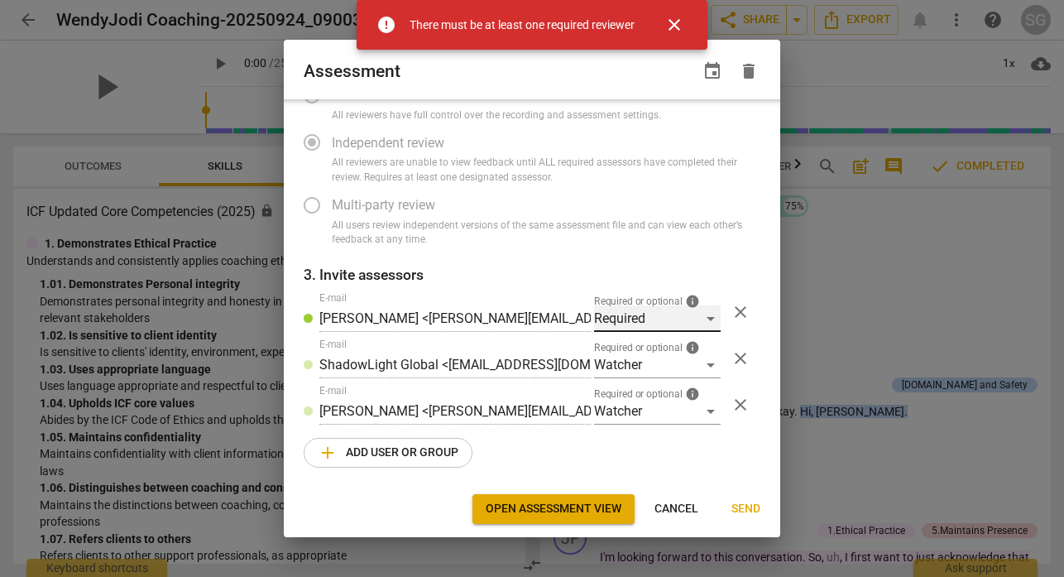
click at [701, 321] on div "Required" at bounding box center [657, 318] width 127 height 26
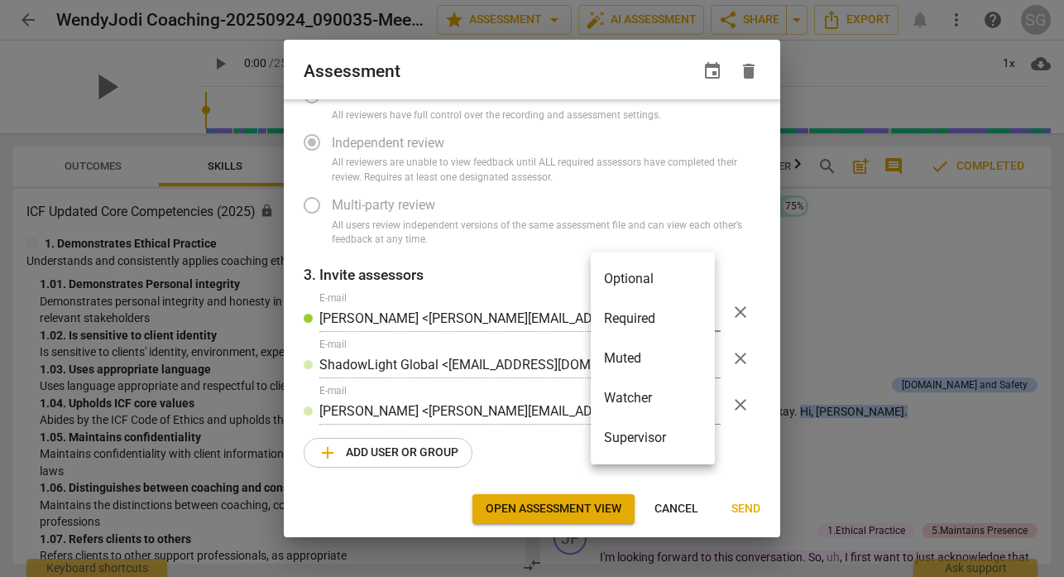
click at [642, 321] on li "Required" at bounding box center [653, 319] width 124 height 40
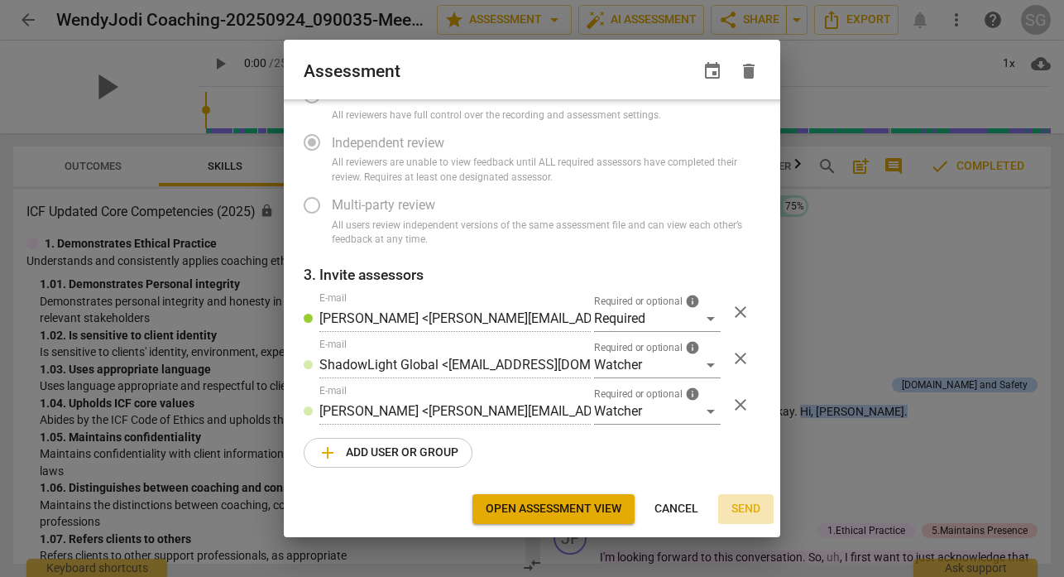
click at [743, 503] on span "Send" at bounding box center [746, 509] width 29 height 17
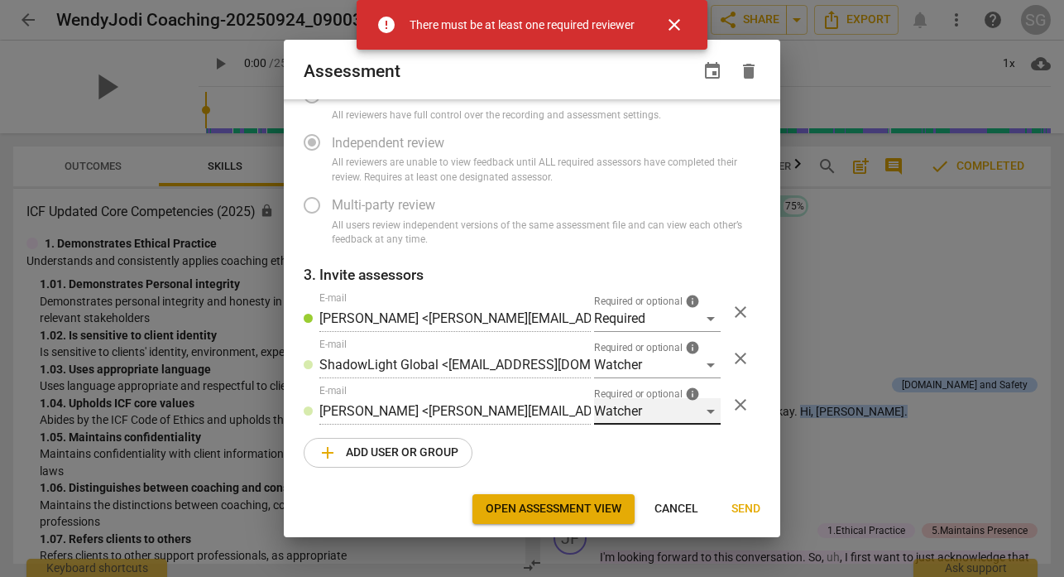
click at [705, 411] on div "Watcher" at bounding box center [657, 411] width 127 height 26
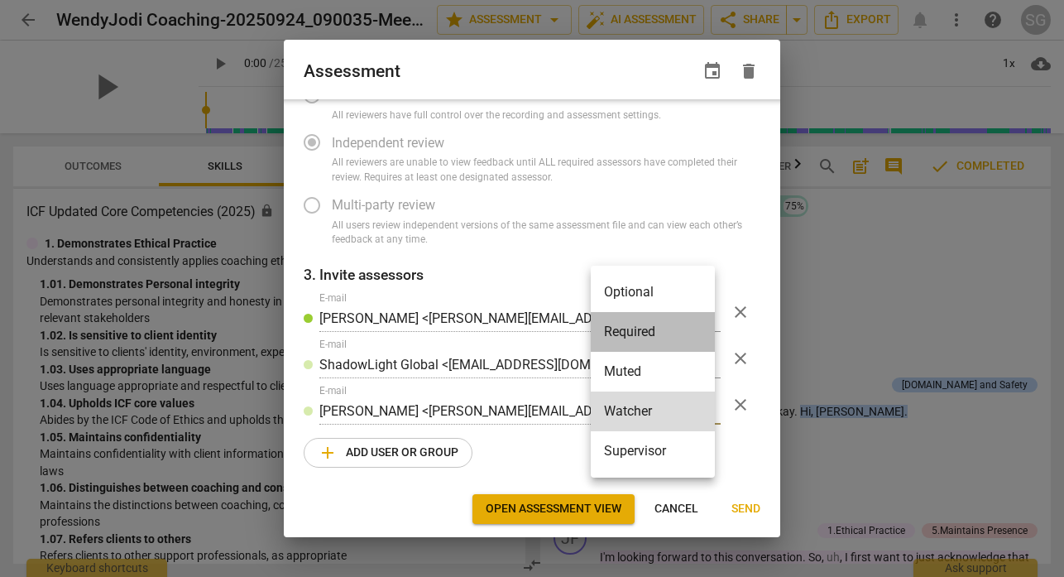
click at [640, 328] on li "Required" at bounding box center [653, 332] width 124 height 40
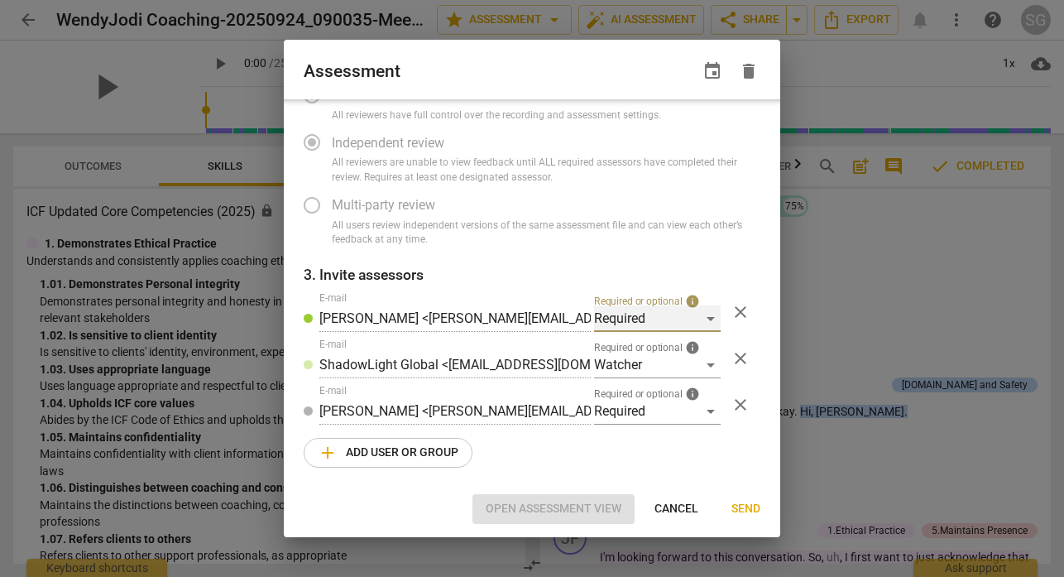
click at [700, 319] on div "Required" at bounding box center [657, 318] width 127 height 26
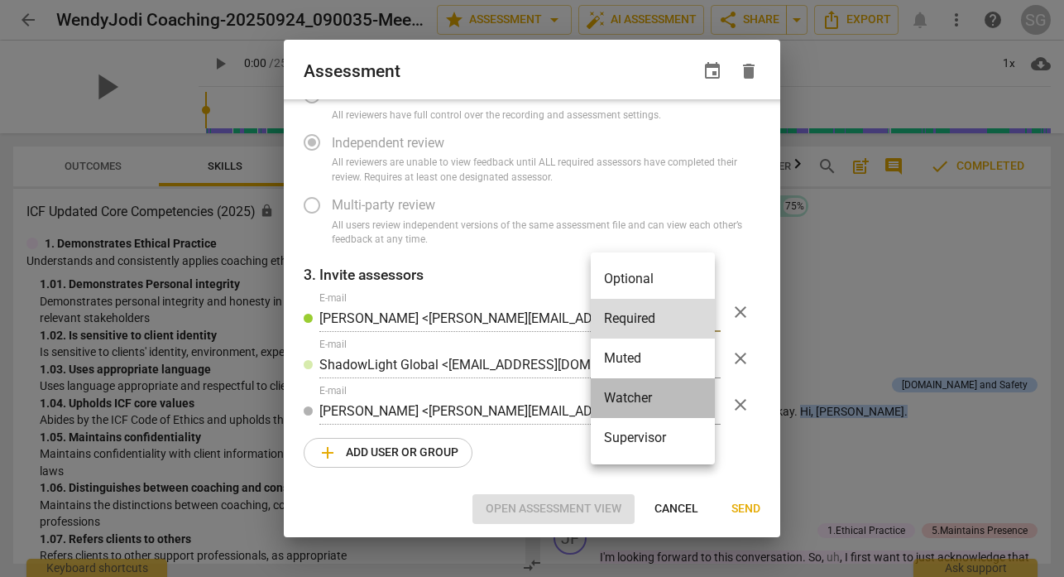
click at [631, 393] on li "Watcher" at bounding box center [653, 398] width 124 height 40
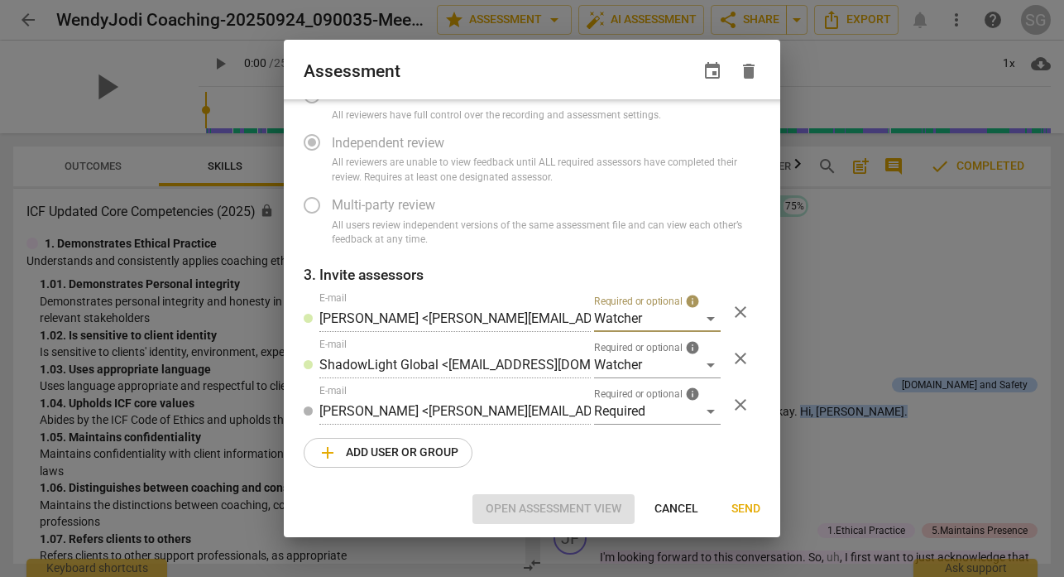
click at [746, 508] on span "Send" at bounding box center [746, 509] width 29 height 17
radio input "false"
type input "[PERSON_NAME] <[PERSON_NAME][EMAIL_ADDRESS][PERSON_NAME][DOMAIN_NAME]>"
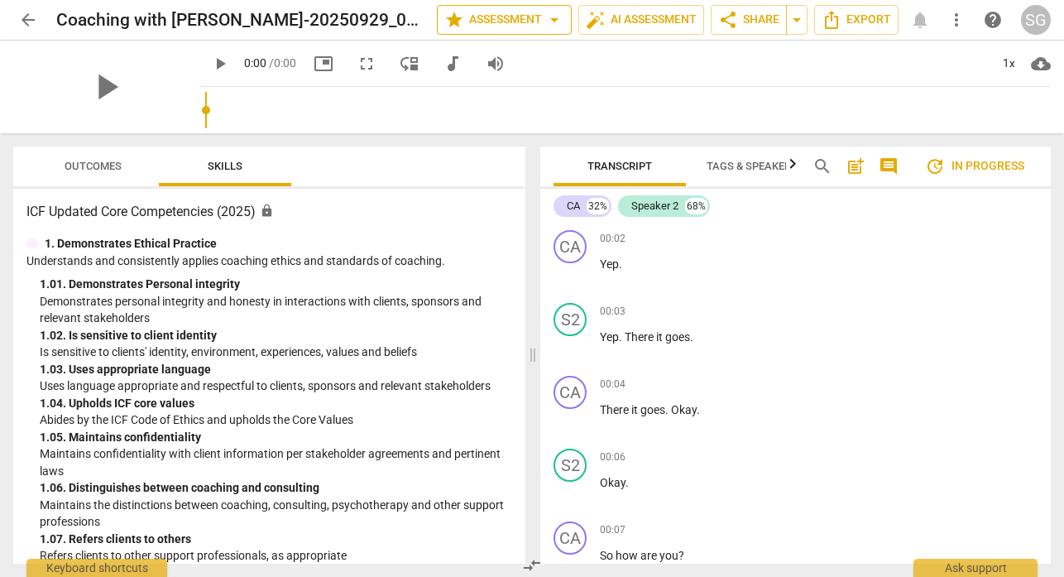
click at [483, 22] on span "star Assessment arrow_drop_down" at bounding box center [504, 20] width 120 height 20
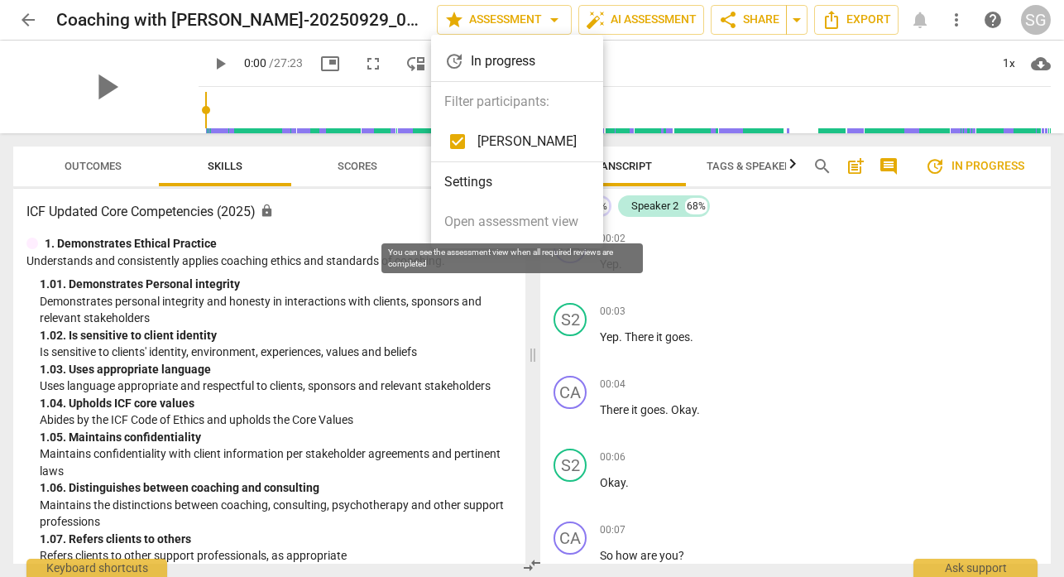
click at [492, 223] on span "Open assessment view" at bounding box center [511, 222] width 134 height 20
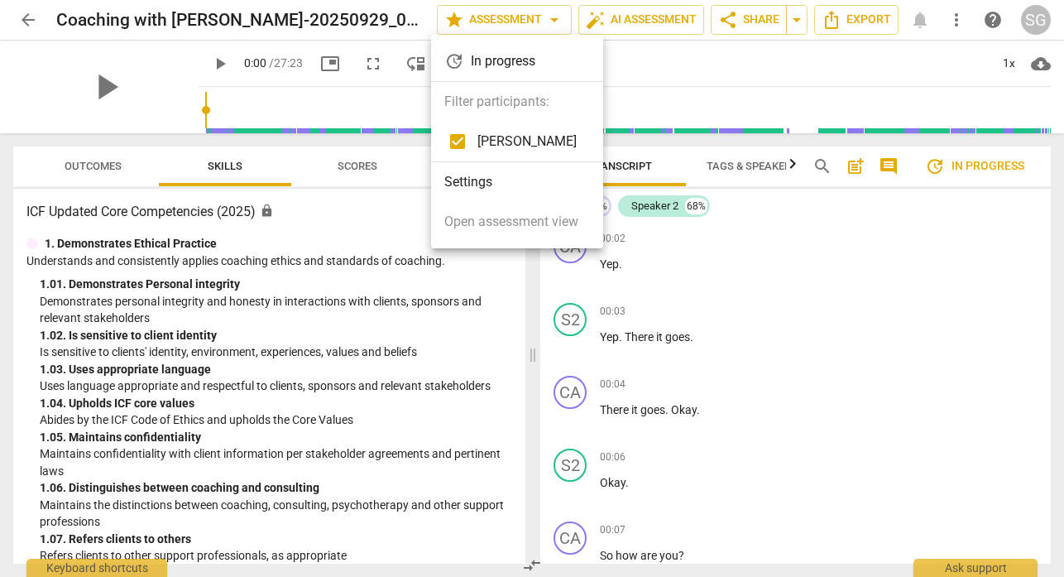
click at [492, 175] on li "Settings" at bounding box center [517, 182] width 172 height 40
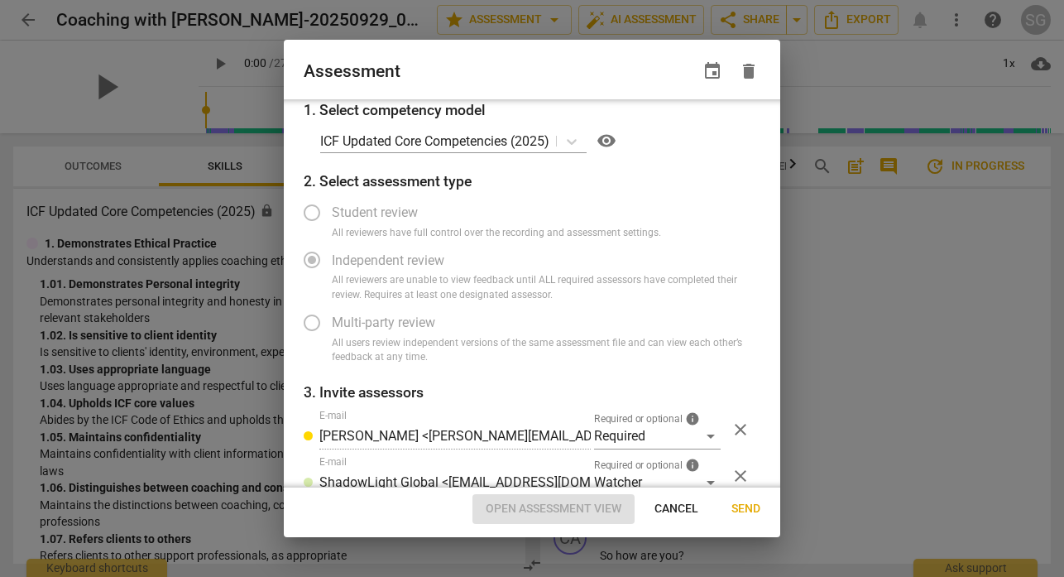
scroll to position [118, 0]
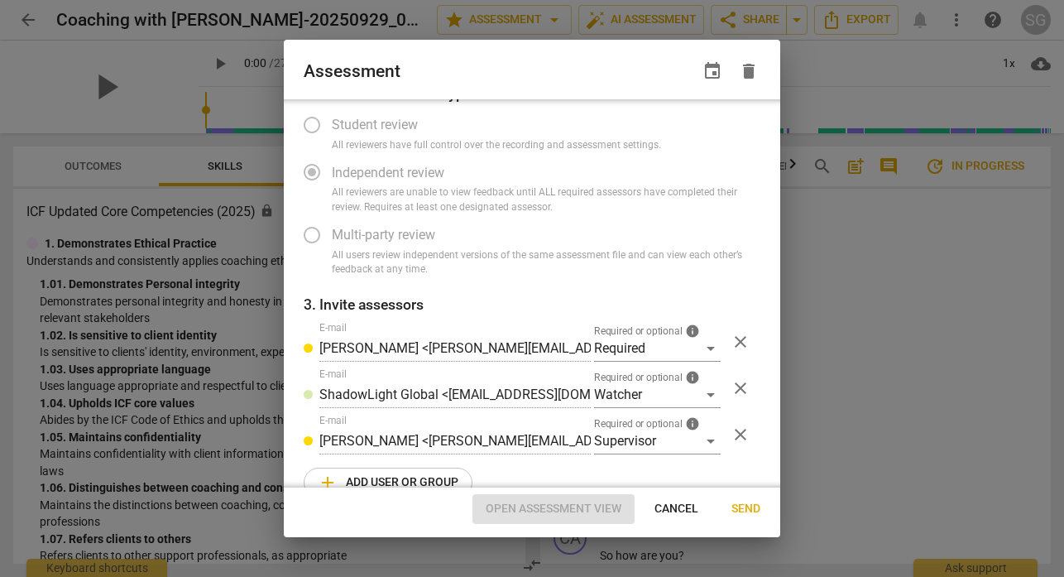
radio input "false"
